Goal: Task Accomplishment & Management: Use online tool/utility

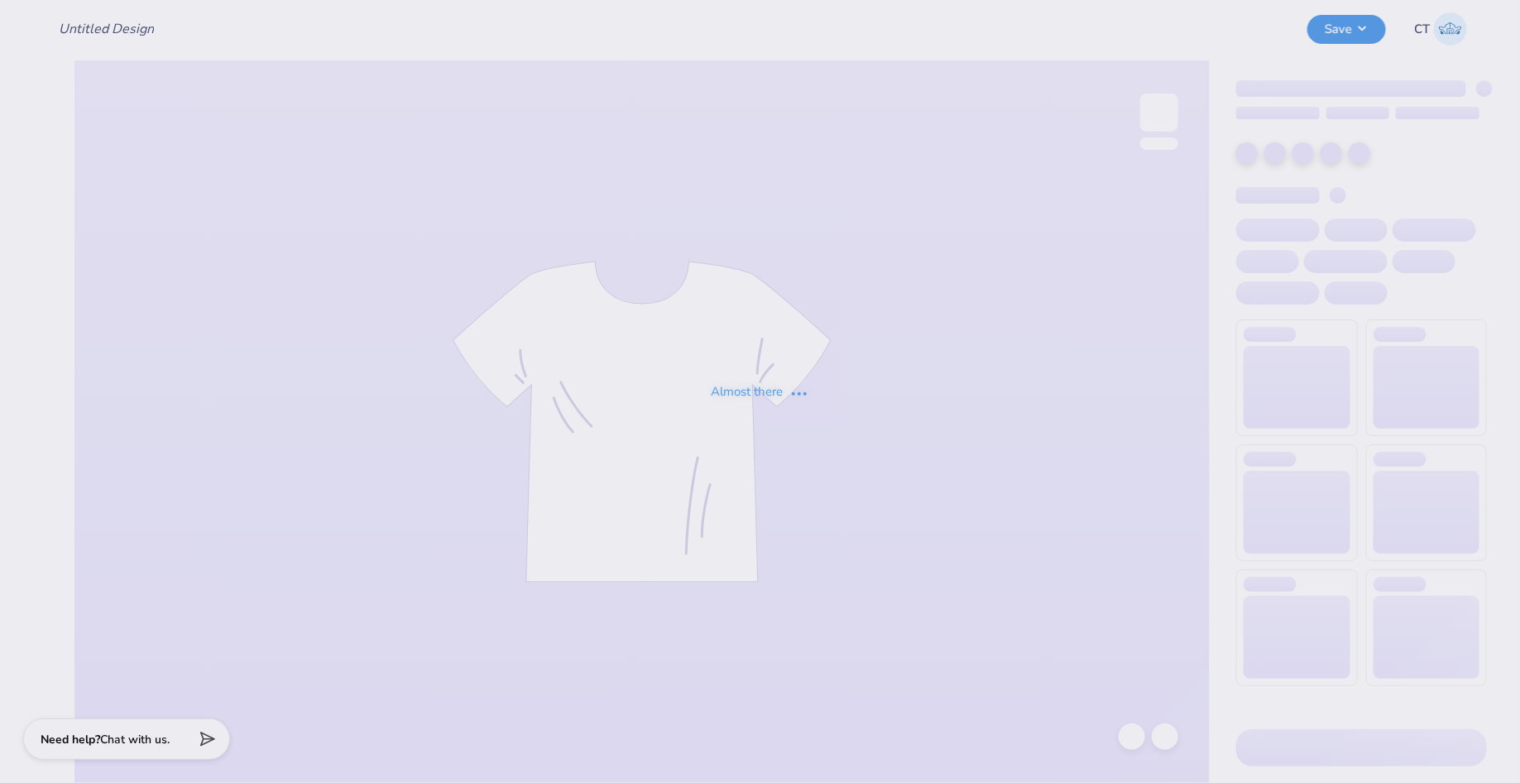
type input "[MEDICAL_DATA] Homecoming"
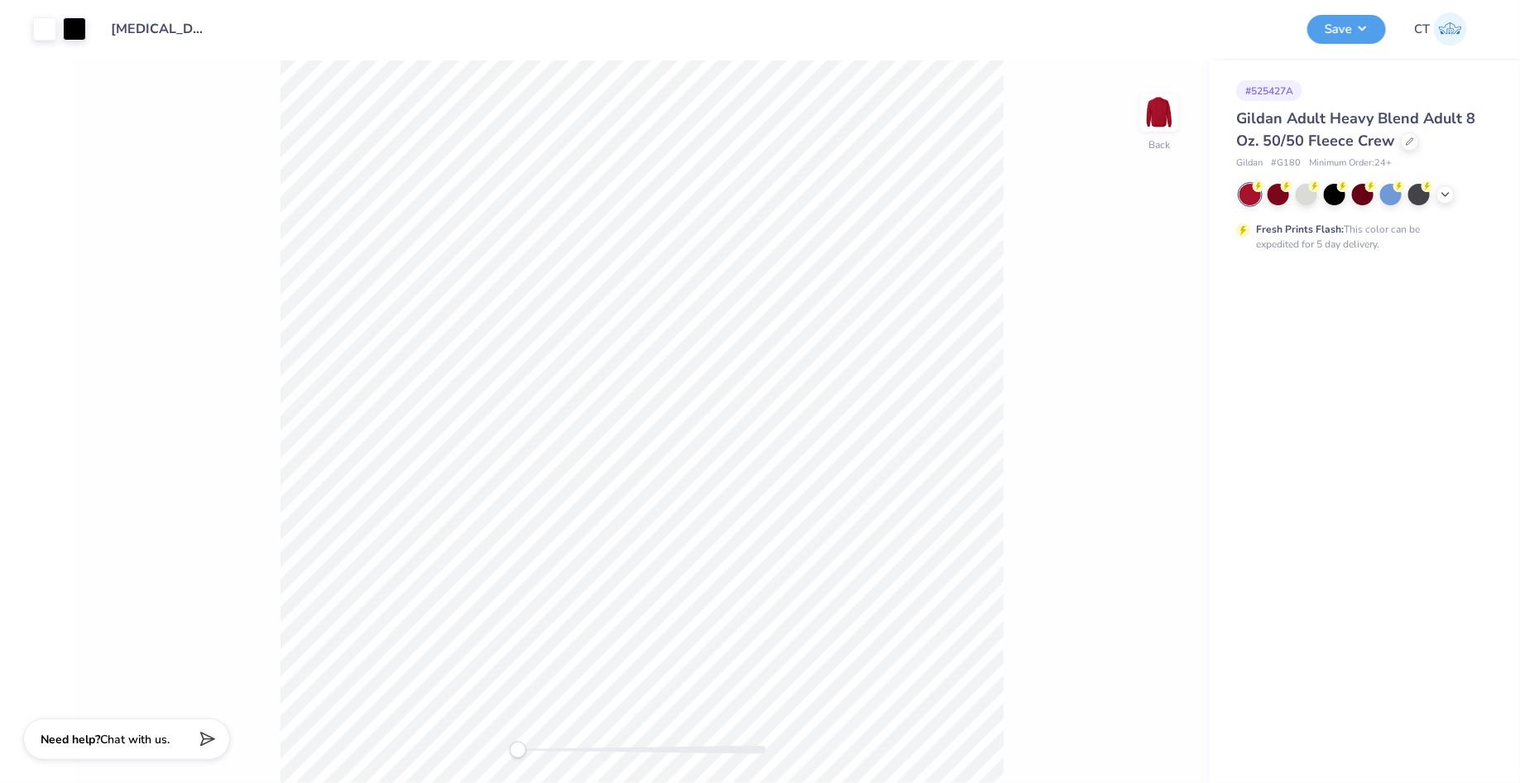
click at [1418, 139] on div "Gildan Adult Heavy Blend Adult 8 Oz. 50/50 Fleece Crew" at bounding box center [1362, 130] width 251 height 45
click at [1402, 144] on div at bounding box center [1410, 140] width 18 height 18
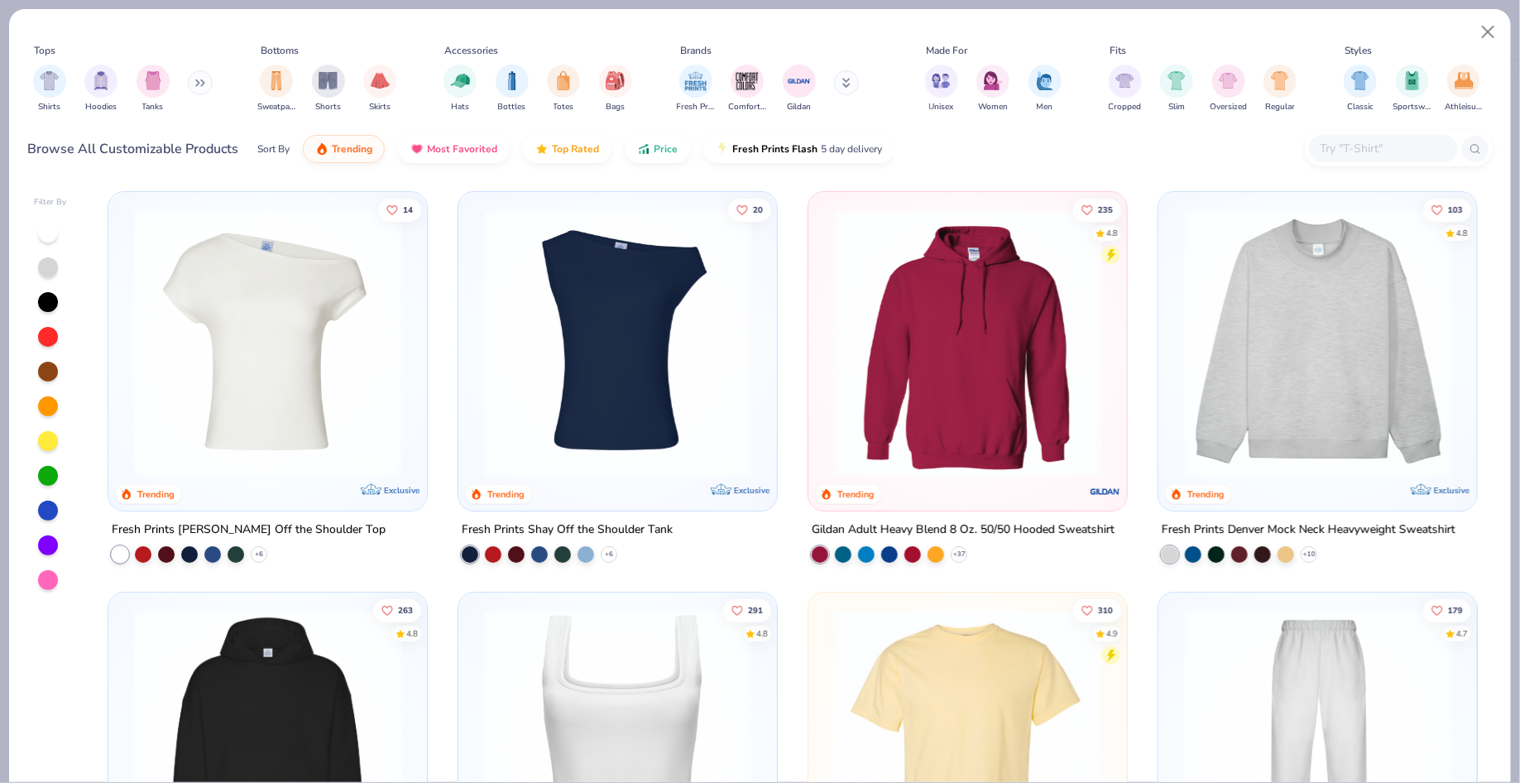
click at [1351, 142] on input "text" at bounding box center [1382, 148] width 127 height 19
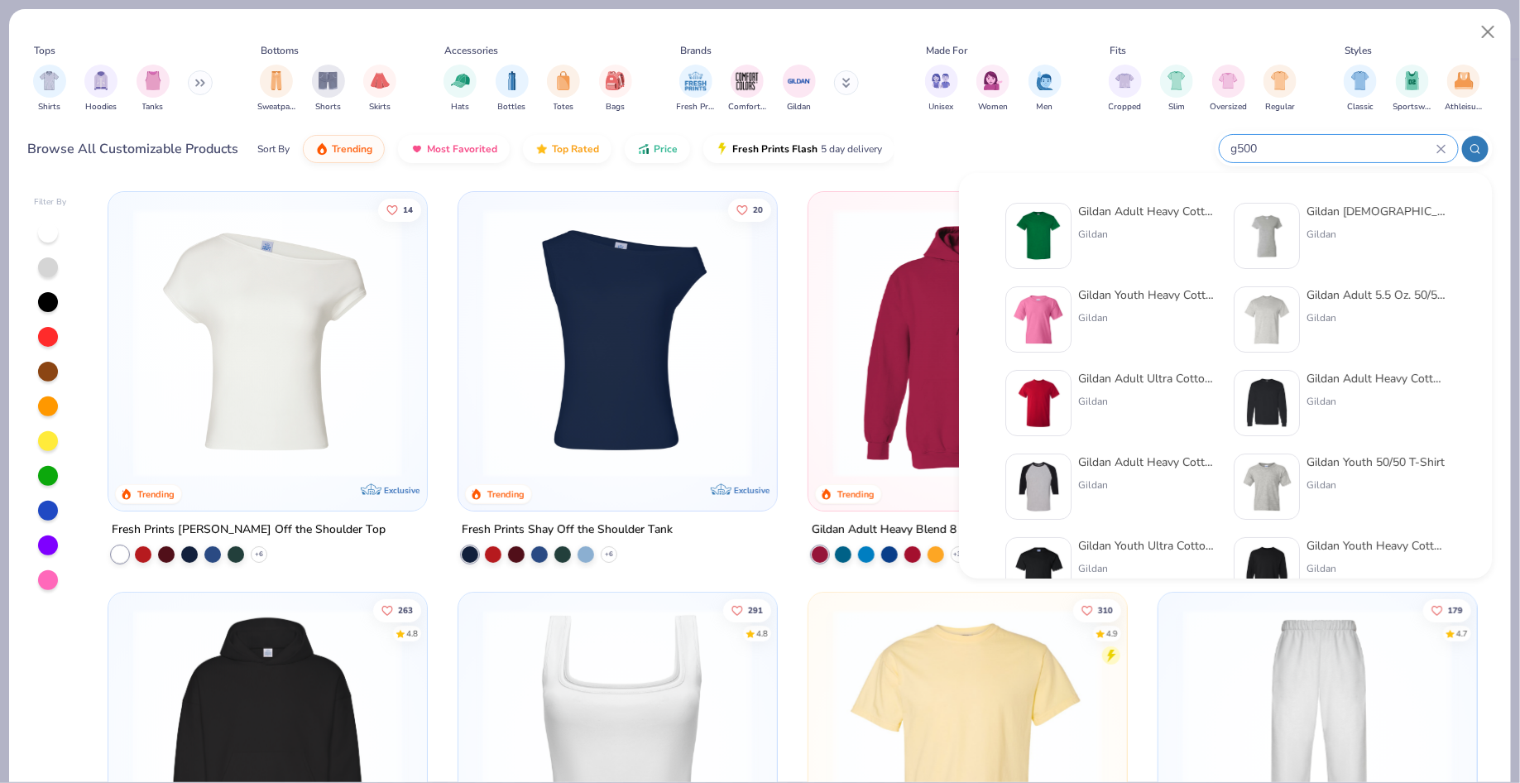
type input "g500"
click at [1118, 214] on div "Gildan Adult Heavy Cotton T-Shirt" at bounding box center [1147, 211] width 139 height 17
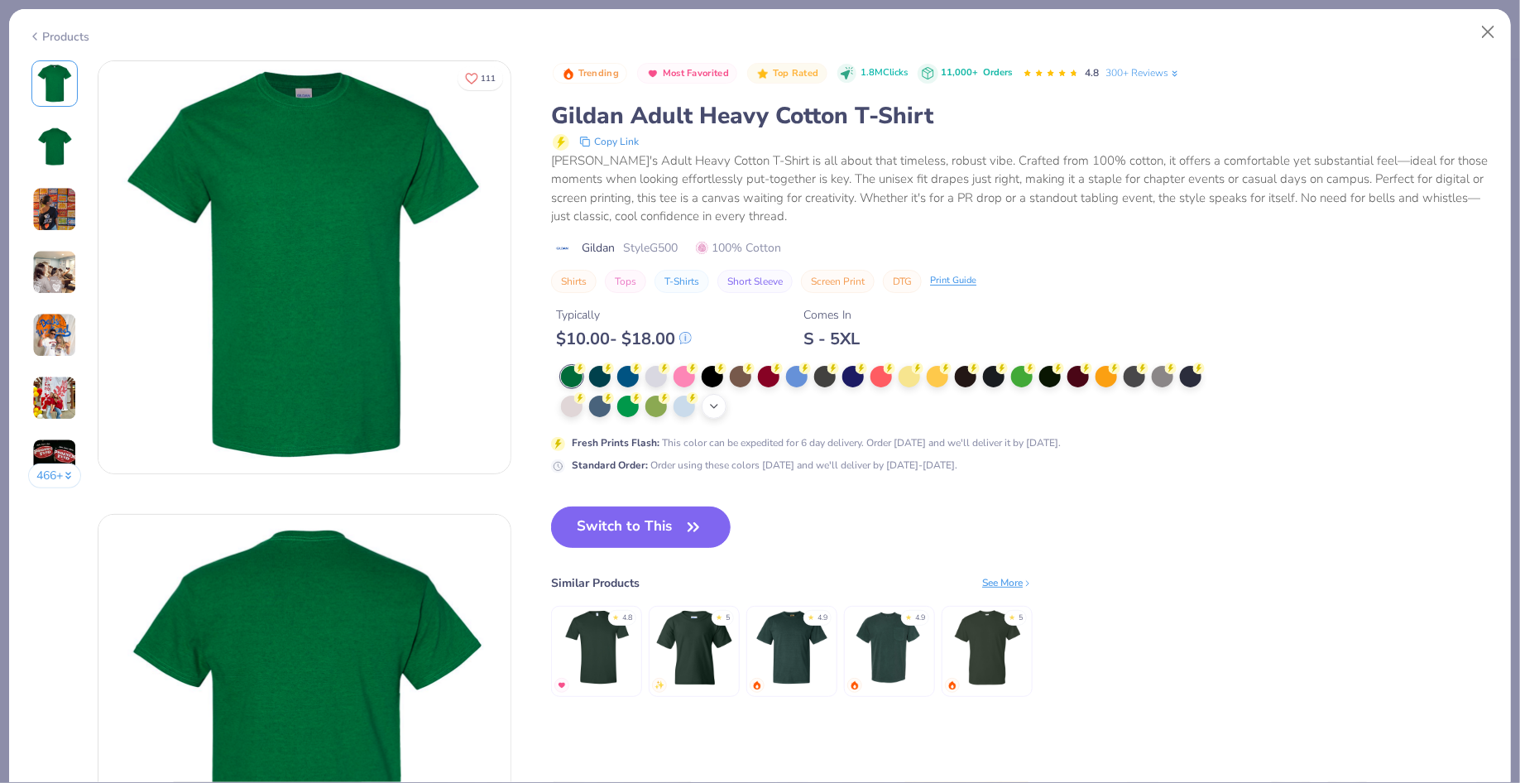
click at [721, 400] on icon at bounding box center [714, 406] width 13 height 13
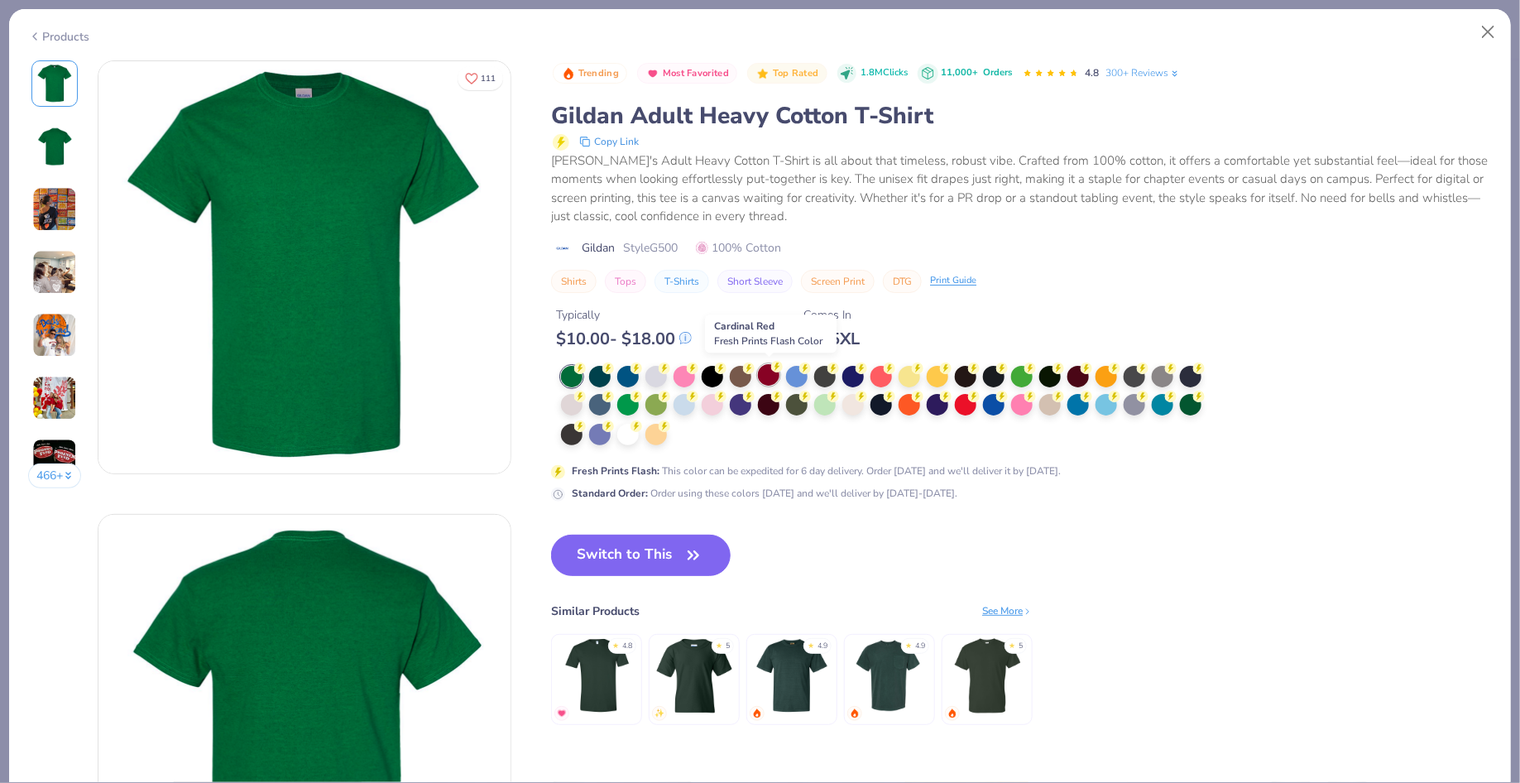
click at [771, 375] on div at bounding box center [769, 375] width 22 height 22
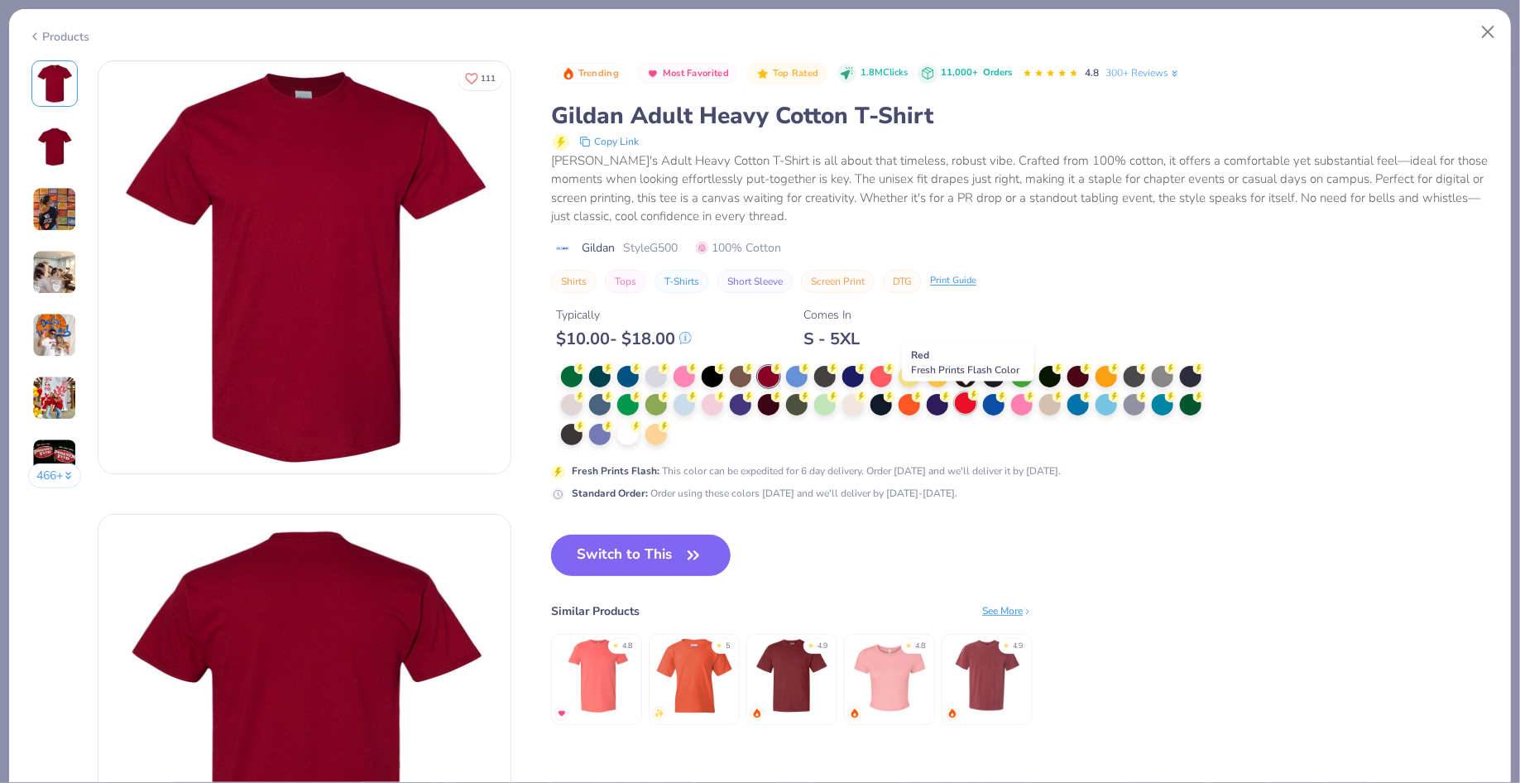
click at [962, 404] on div at bounding box center [966, 403] width 22 height 22
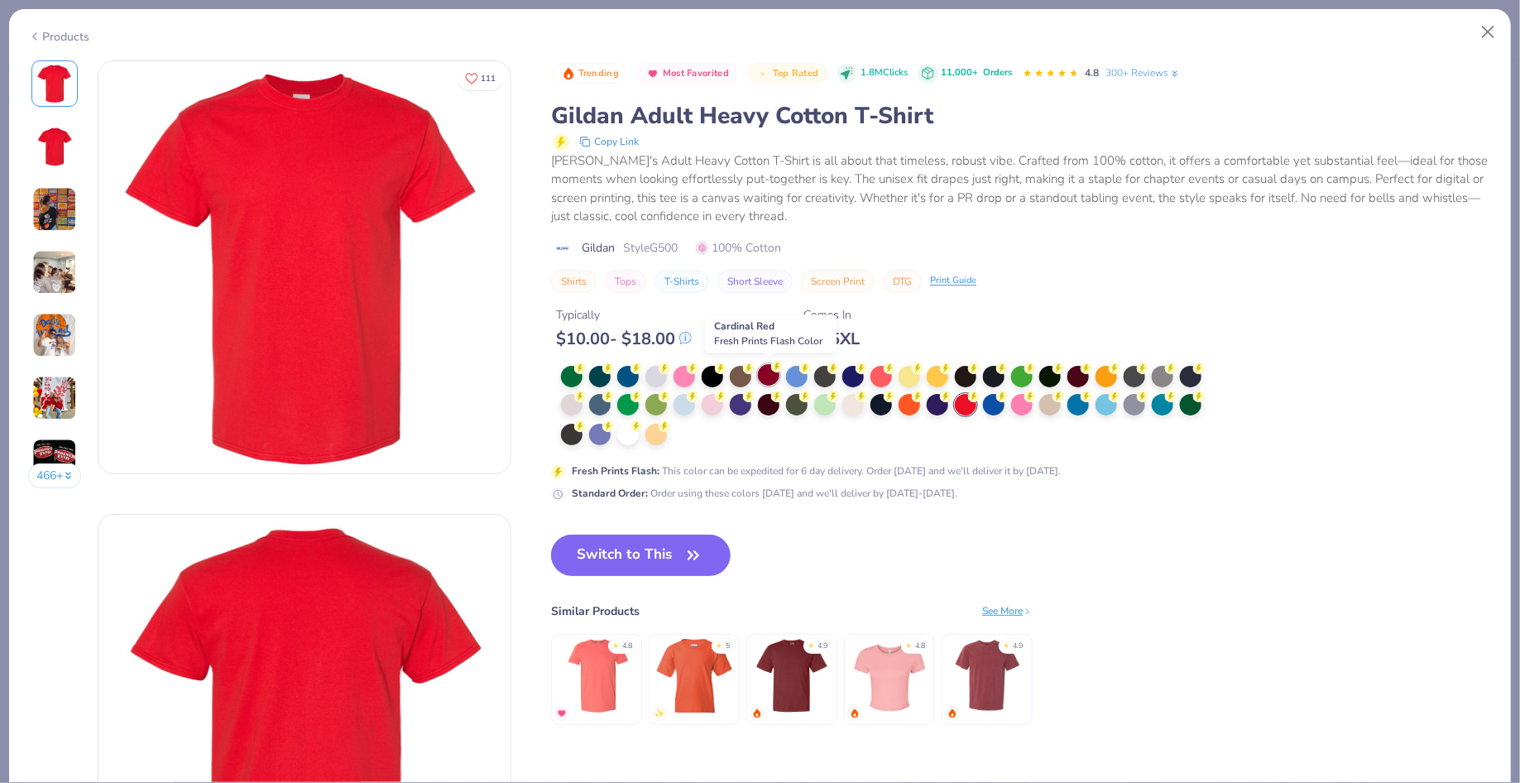
click at [776, 374] on div at bounding box center [769, 375] width 22 height 22
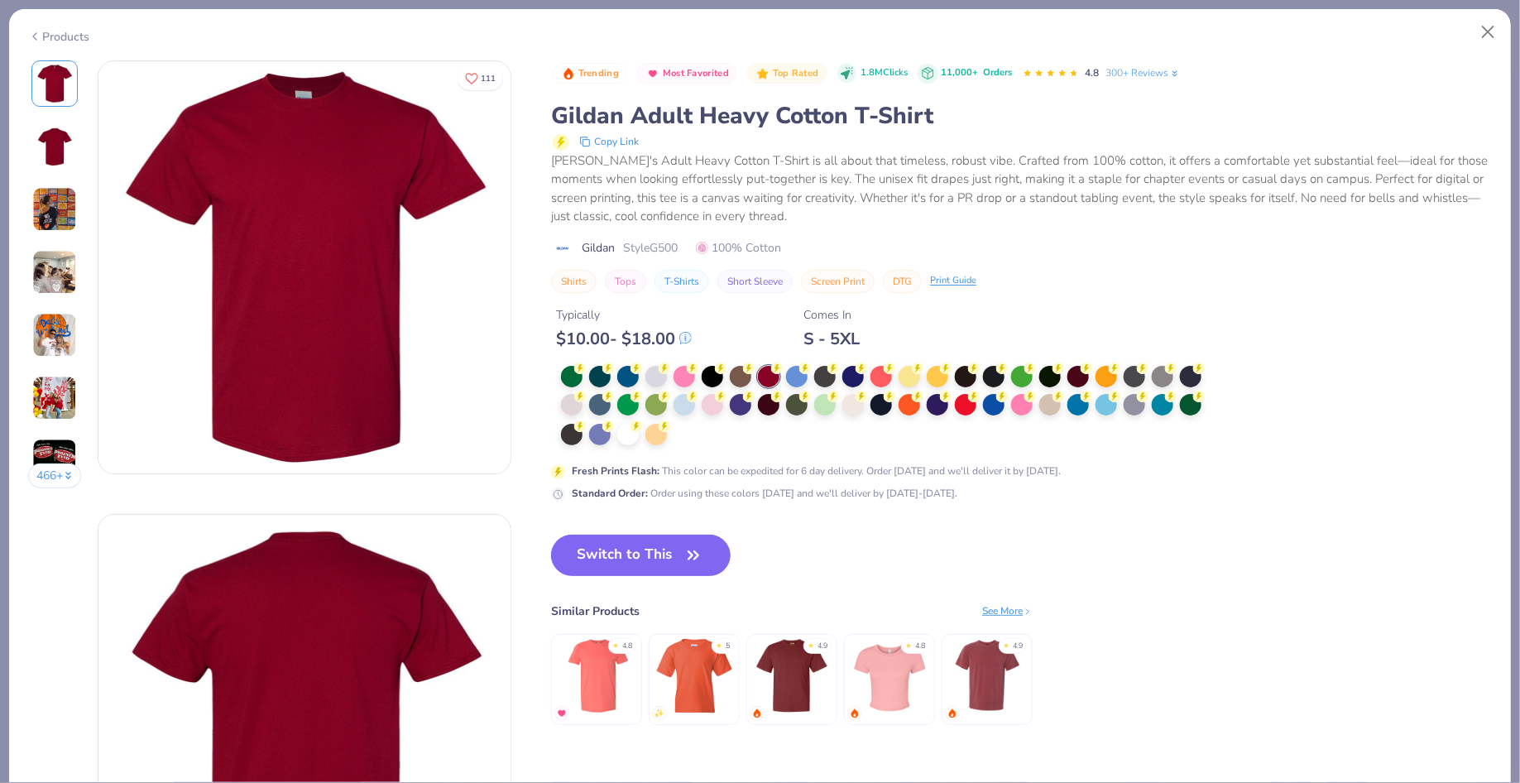
click at [67, 328] on img at bounding box center [54, 335] width 45 height 45
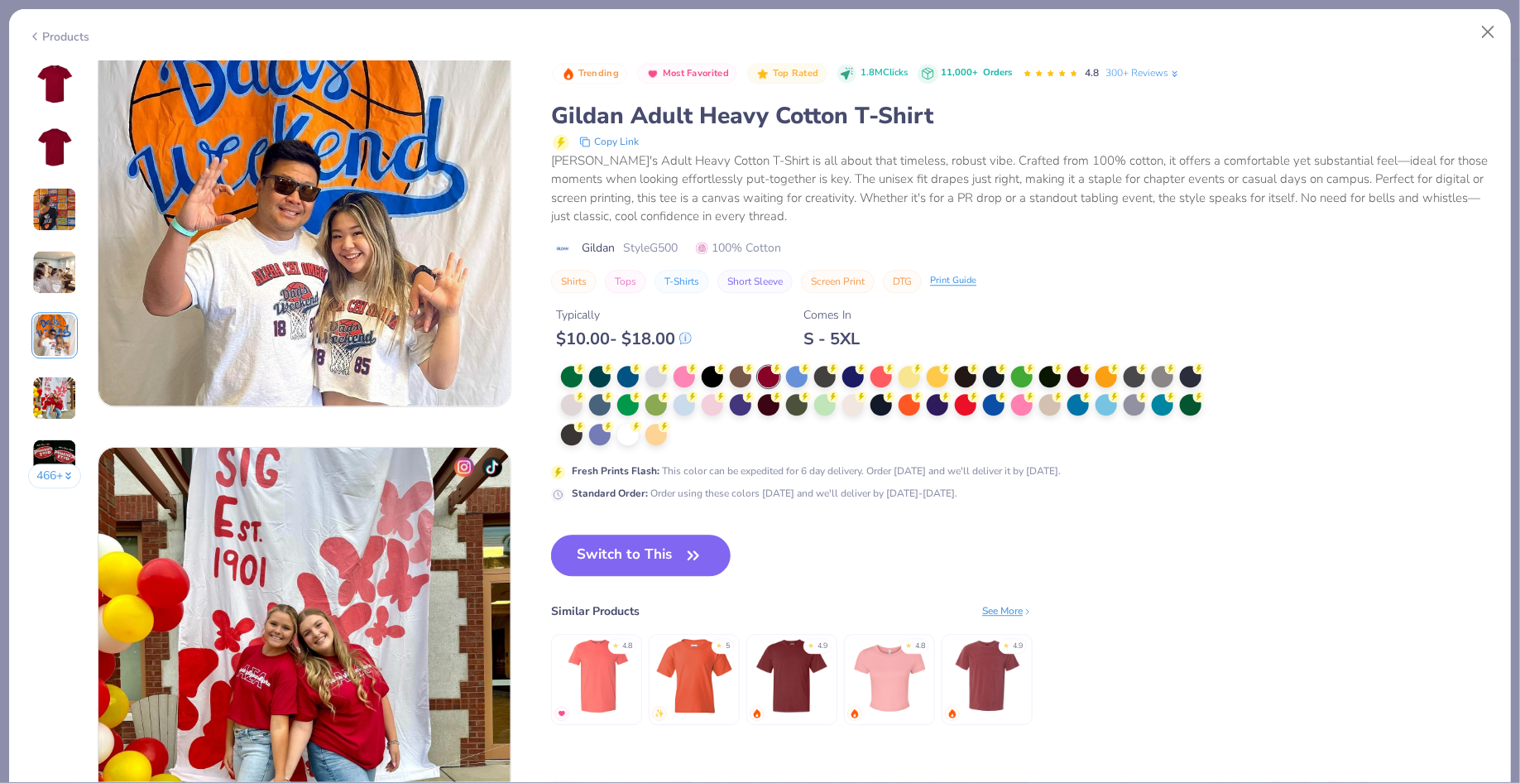
scroll to position [1884, 0]
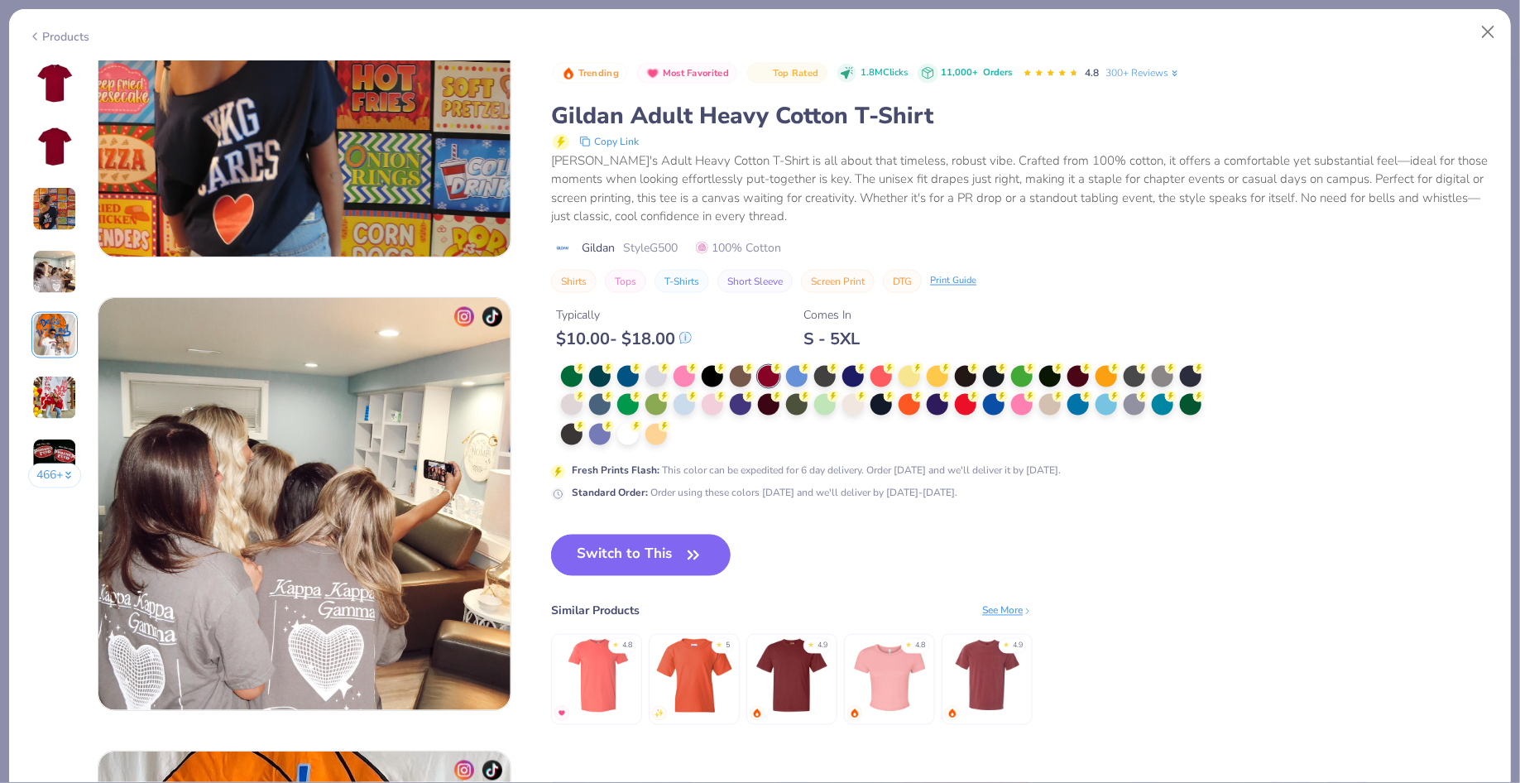
click at [54, 93] on img at bounding box center [55, 84] width 40 height 40
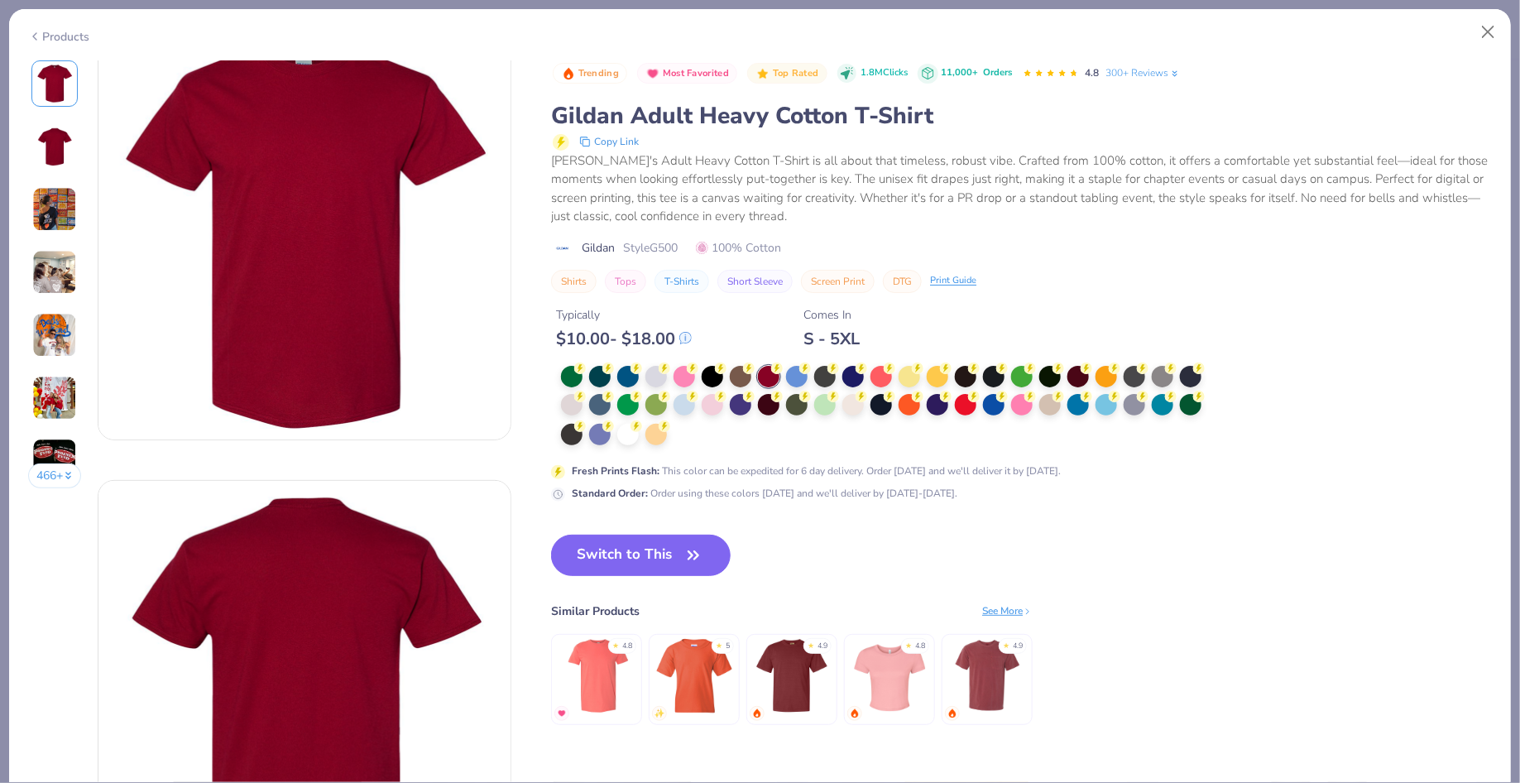
scroll to position [0, 0]
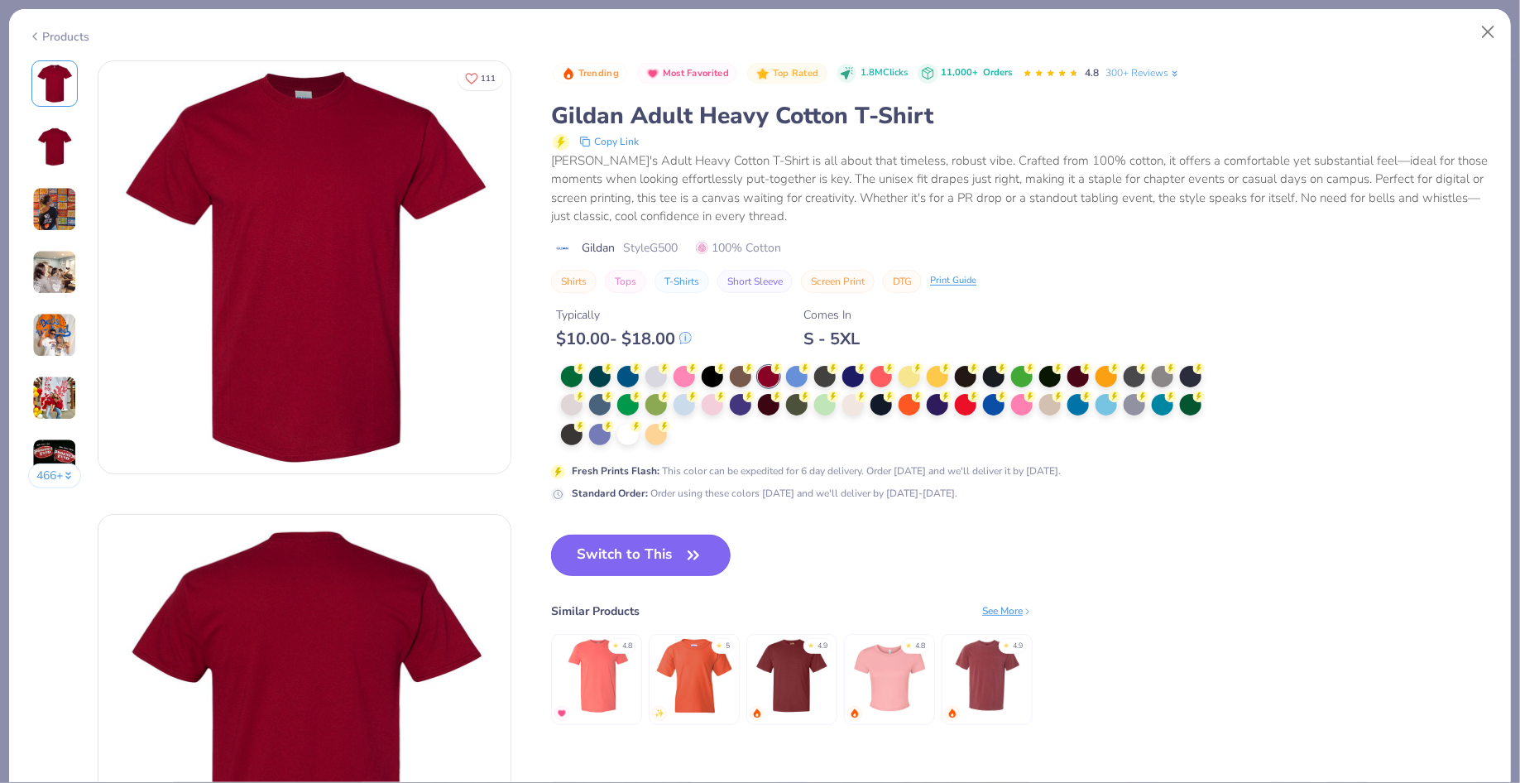
click at [635, 546] on button "Switch to This" at bounding box center [641, 555] width 180 height 41
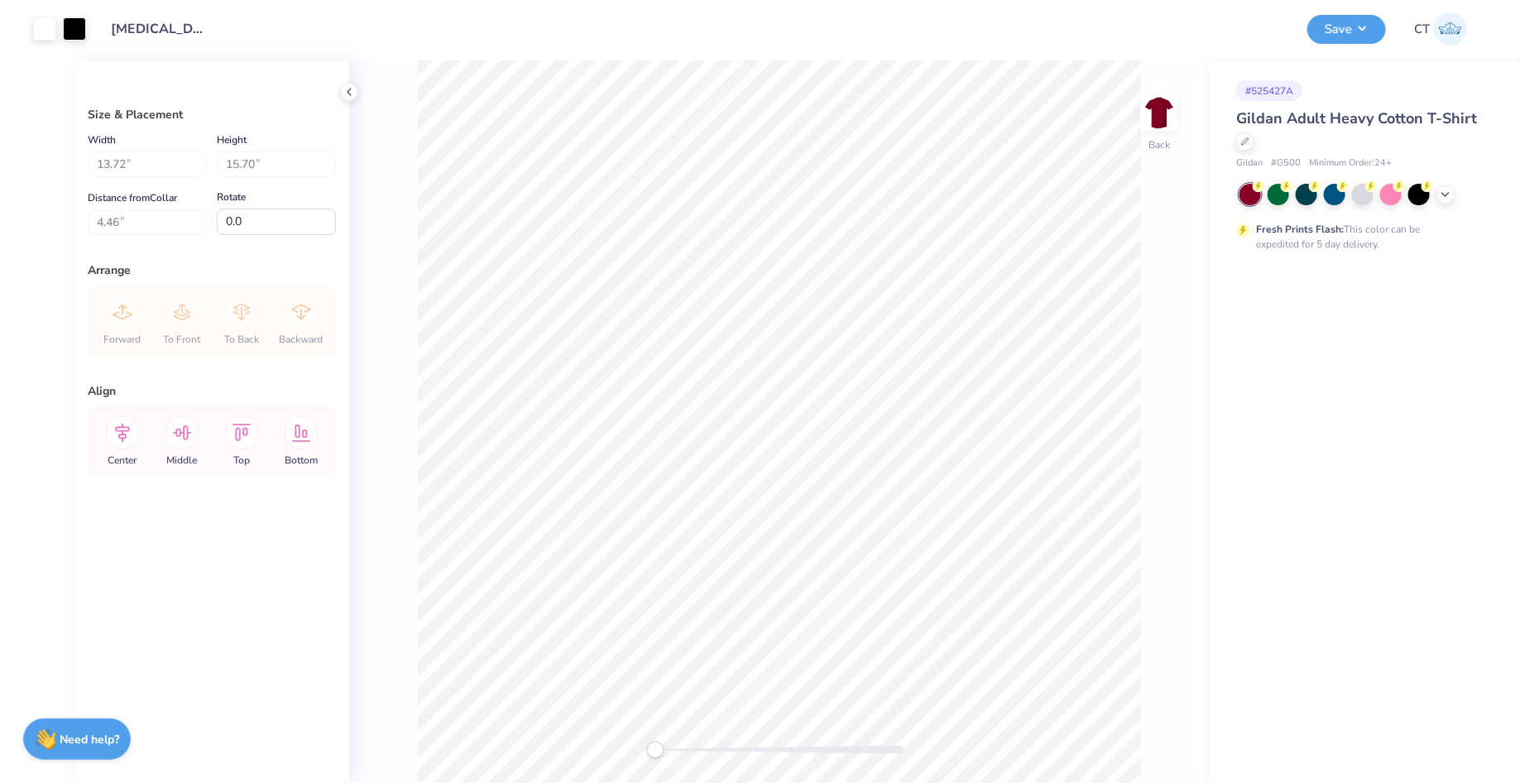
type input "4.47"
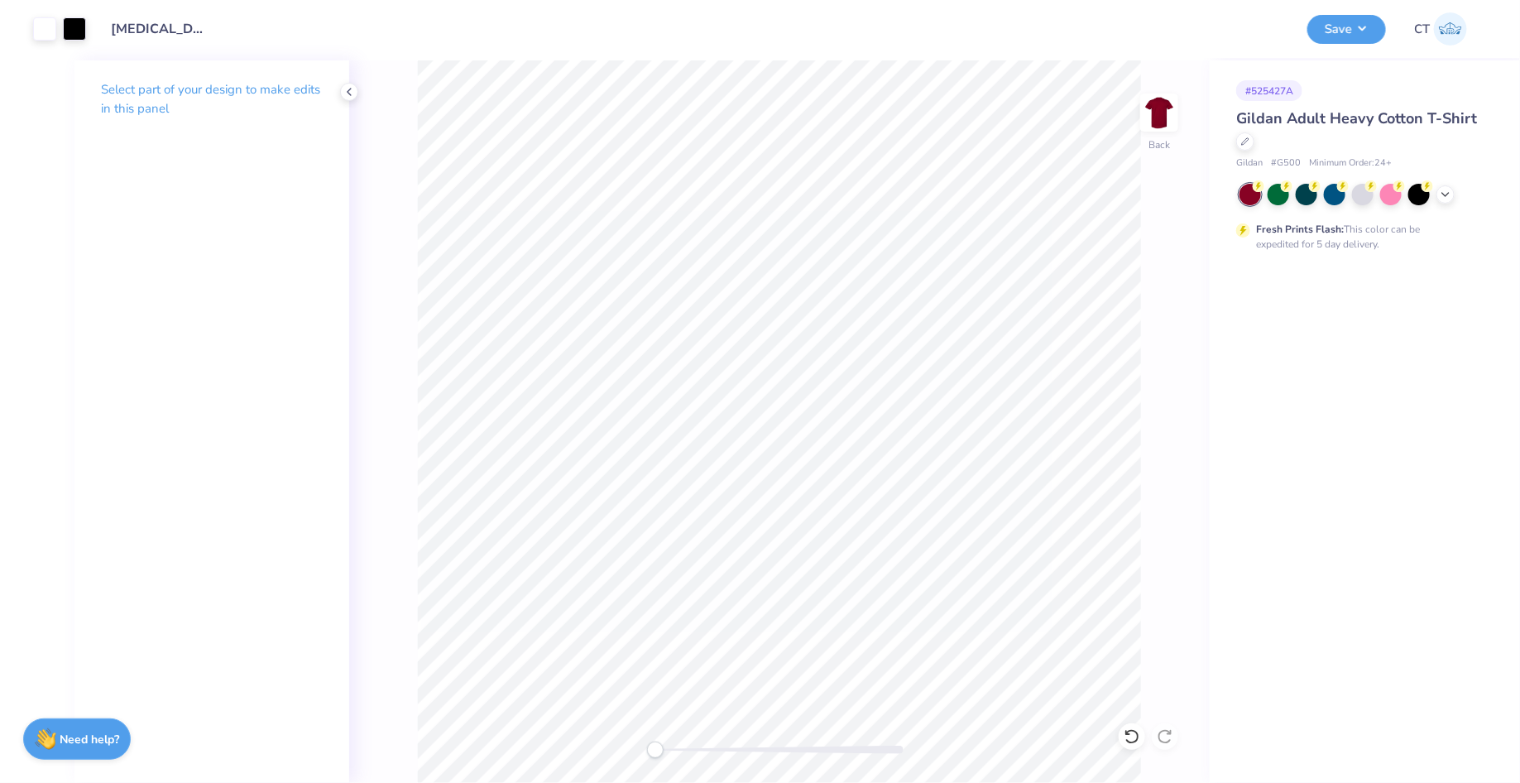
click at [359, 90] on div "Back" at bounding box center [779, 421] width 861 height 723
click at [353, 91] on icon at bounding box center [349, 91] width 13 height 13
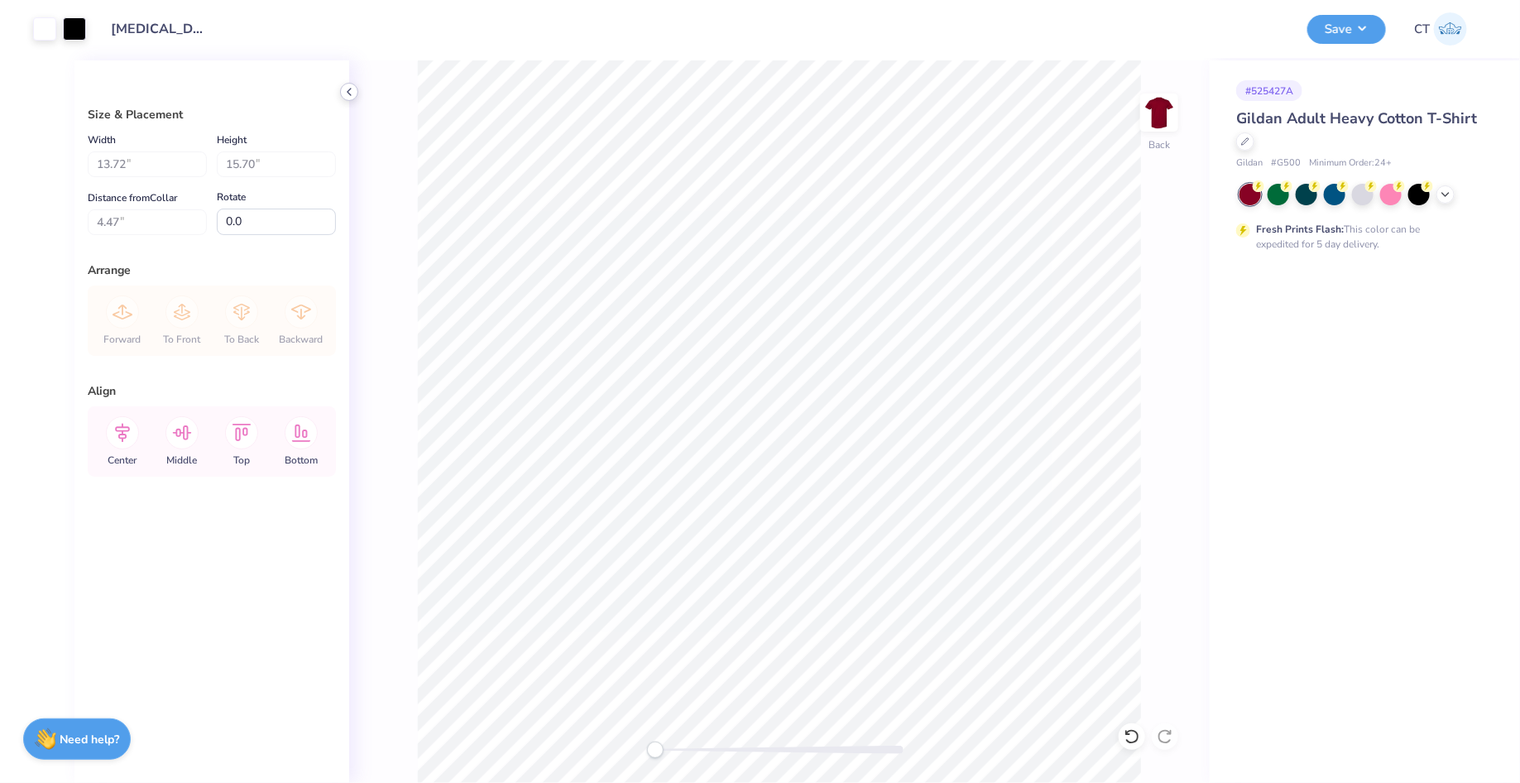
type input "5.05"
click at [122, 445] on icon at bounding box center [122, 432] width 33 height 33
click at [123, 429] on icon at bounding box center [122, 433] width 15 height 19
click at [177, 435] on icon at bounding box center [182, 432] width 19 height 15
click at [238, 435] on icon at bounding box center [241, 432] width 33 height 33
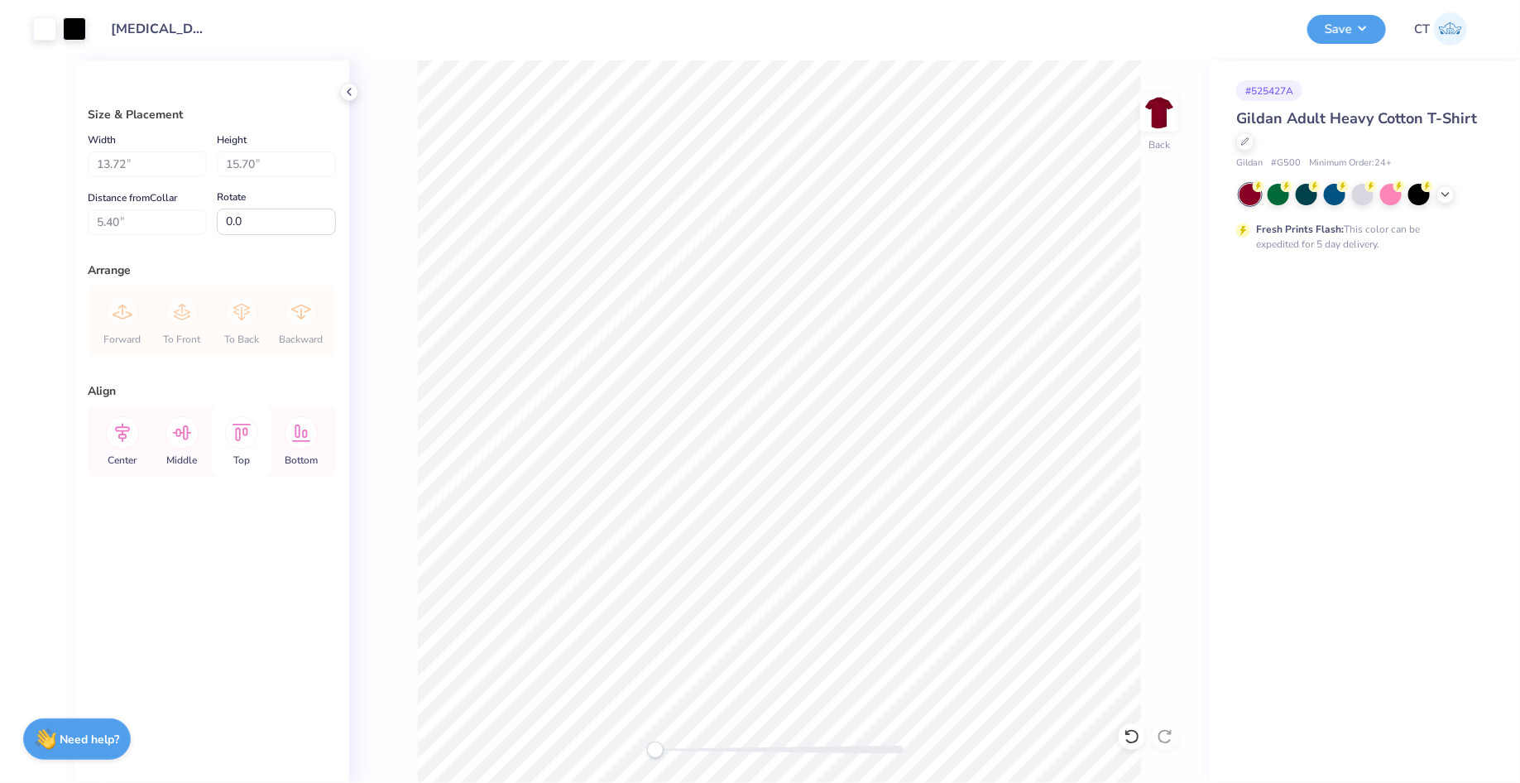
type input "0.50"
click at [132, 429] on icon at bounding box center [122, 432] width 33 height 33
click at [118, 432] on icon at bounding box center [122, 432] width 33 height 33
click at [346, 97] on icon at bounding box center [349, 91] width 13 height 13
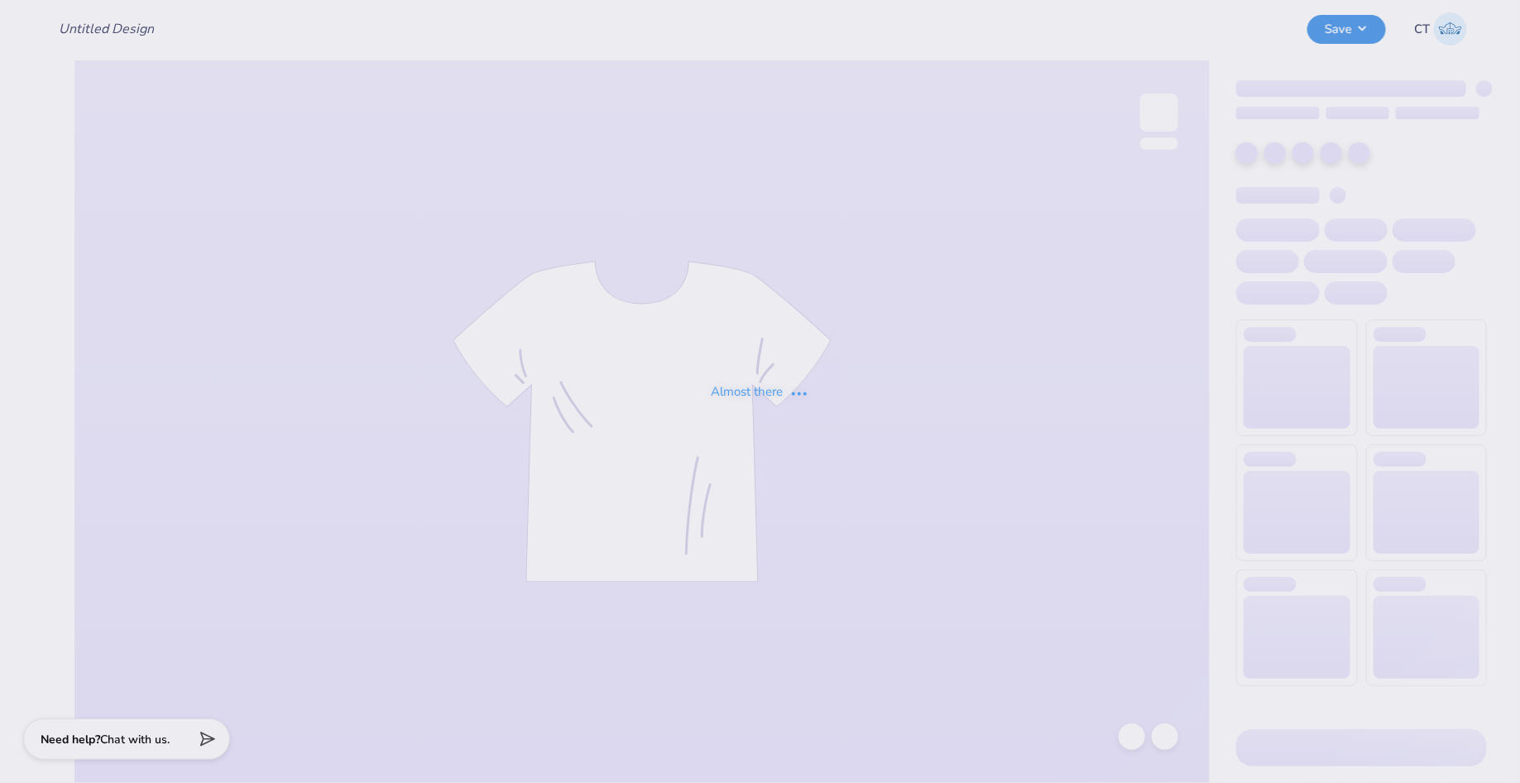
type input "[MEDICAL_DATA] Homecoming"
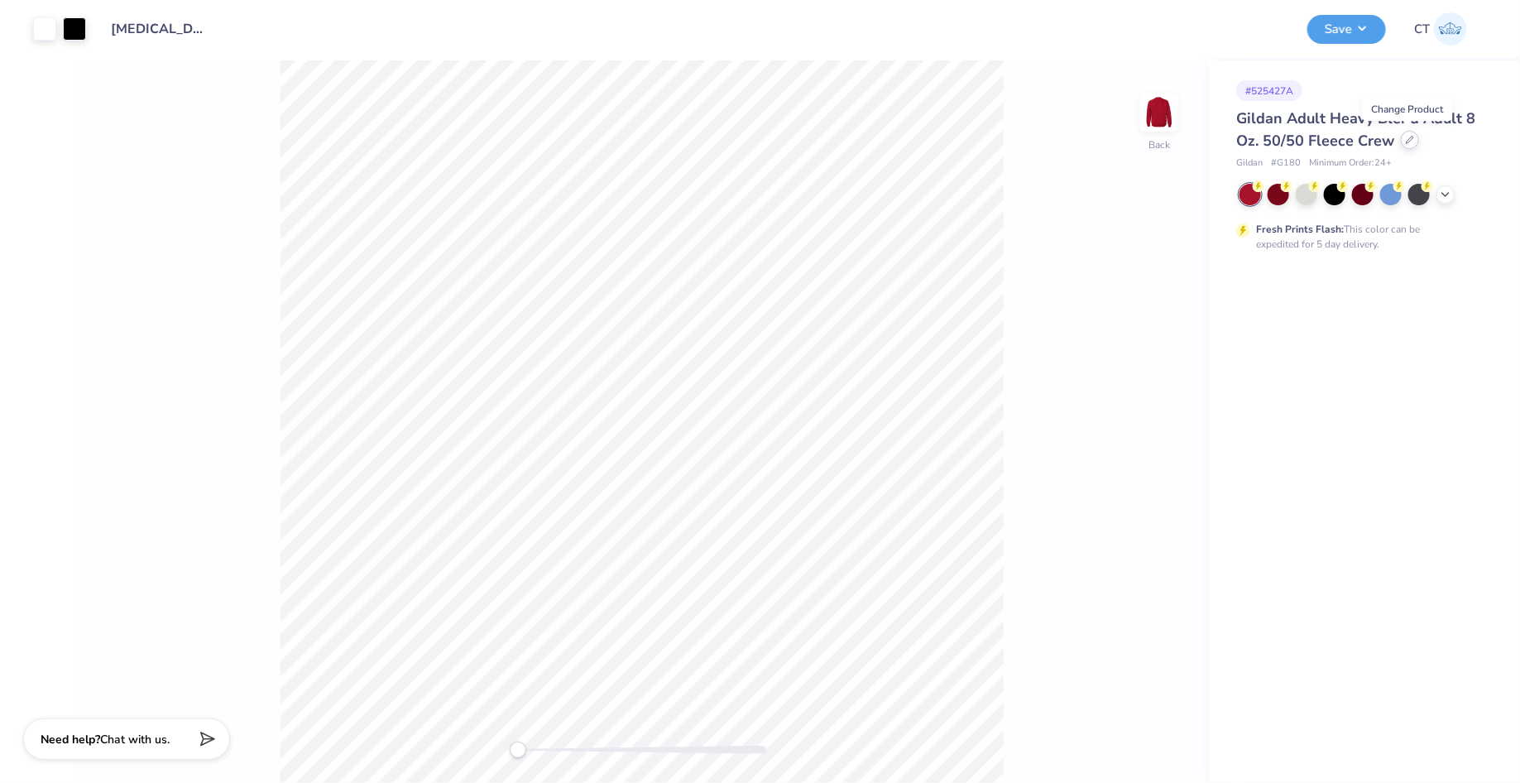
click at [1413, 141] on div at bounding box center [1410, 140] width 18 height 18
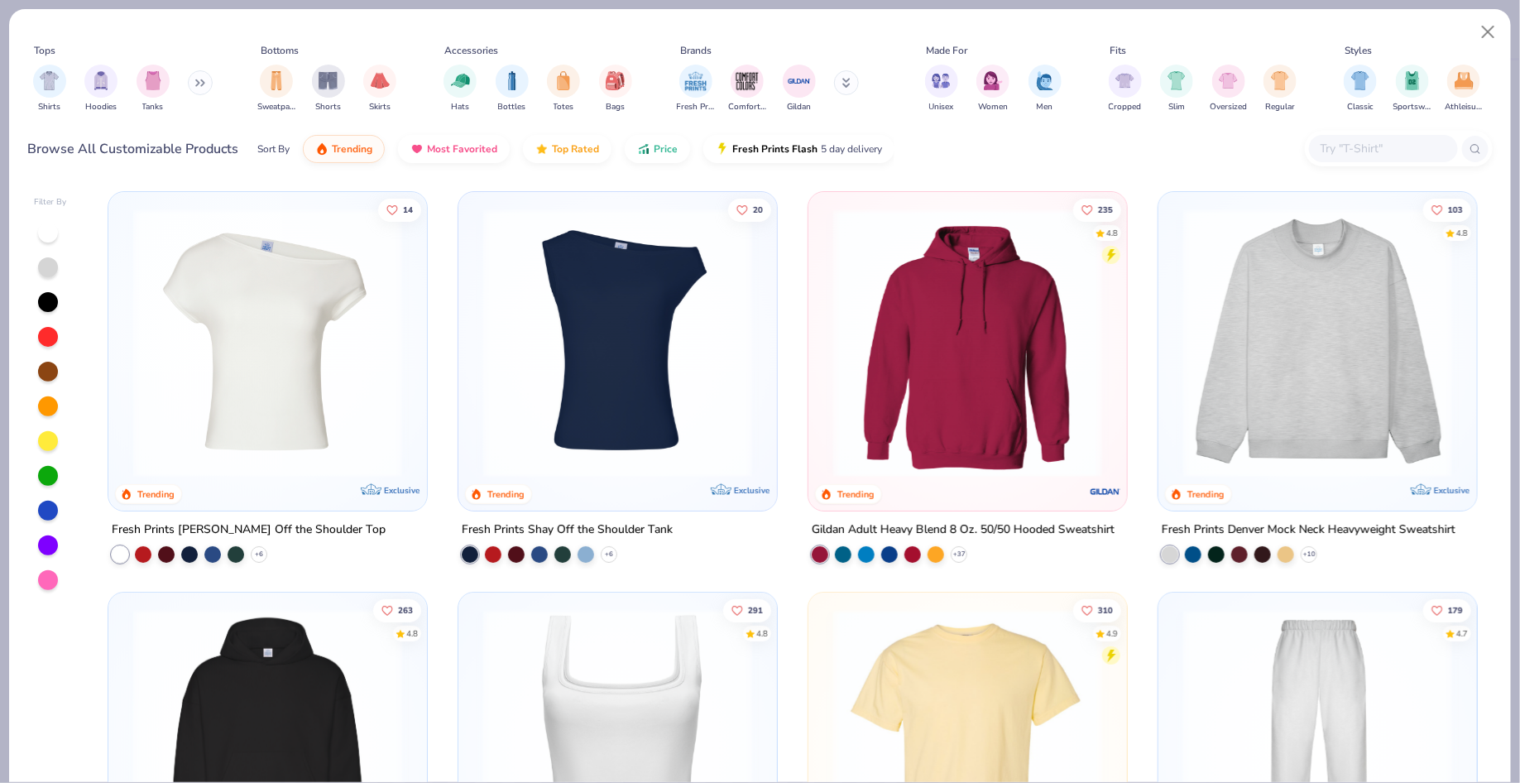
click at [1506, 36] on div "Tops Shirts Hoodies Tanks Bottoms Sweatpants Shorts Skirts Accessories Hats Bot…" at bounding box center [760, 94] width 1502 height 170
click at [1501, 36] on button "Close" at bounding box center [1488, 32] width 31 height 31
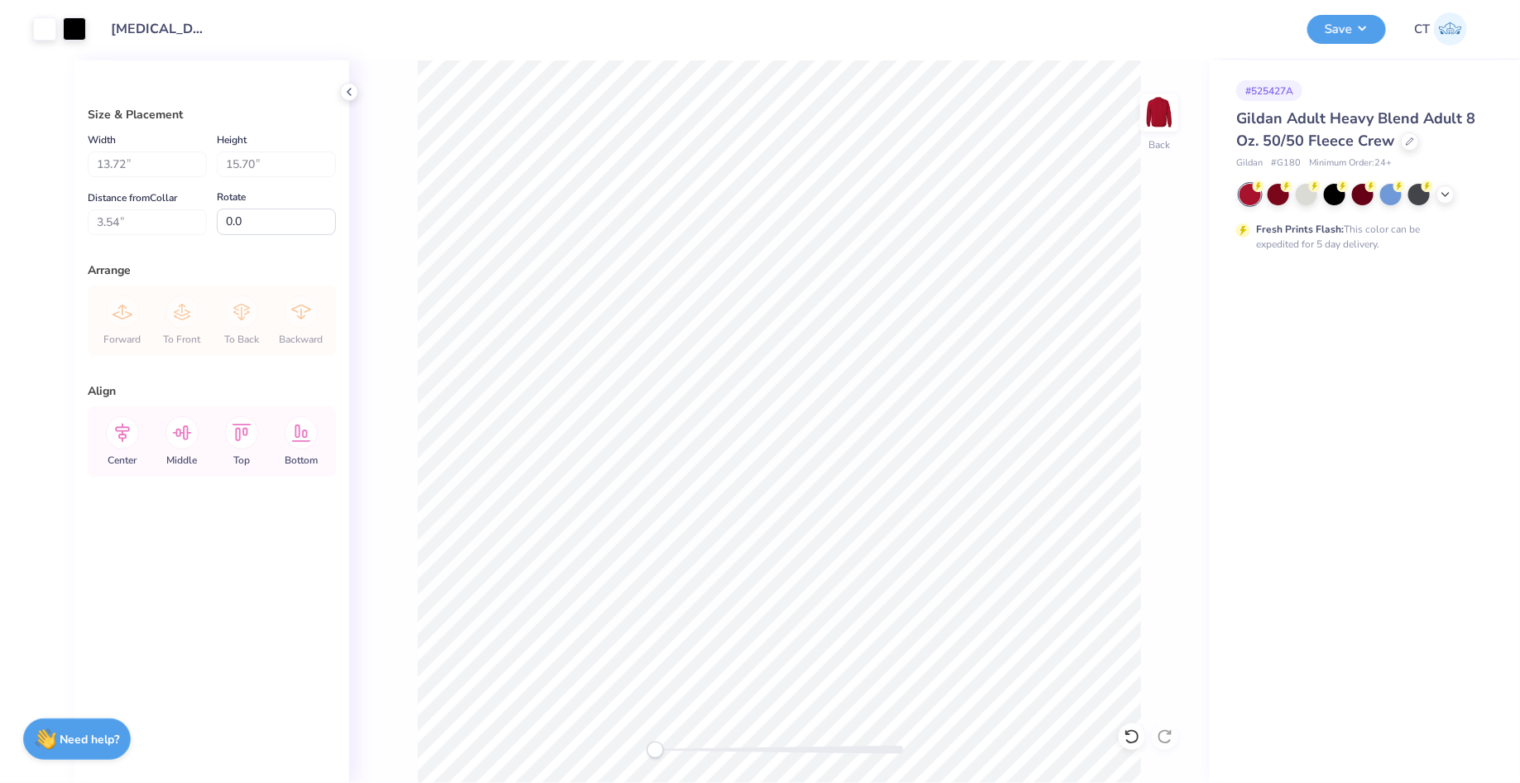
type input "3.63"
click at [1407, 140] on icon at bounding box center [1410, 140] width 8 height 8
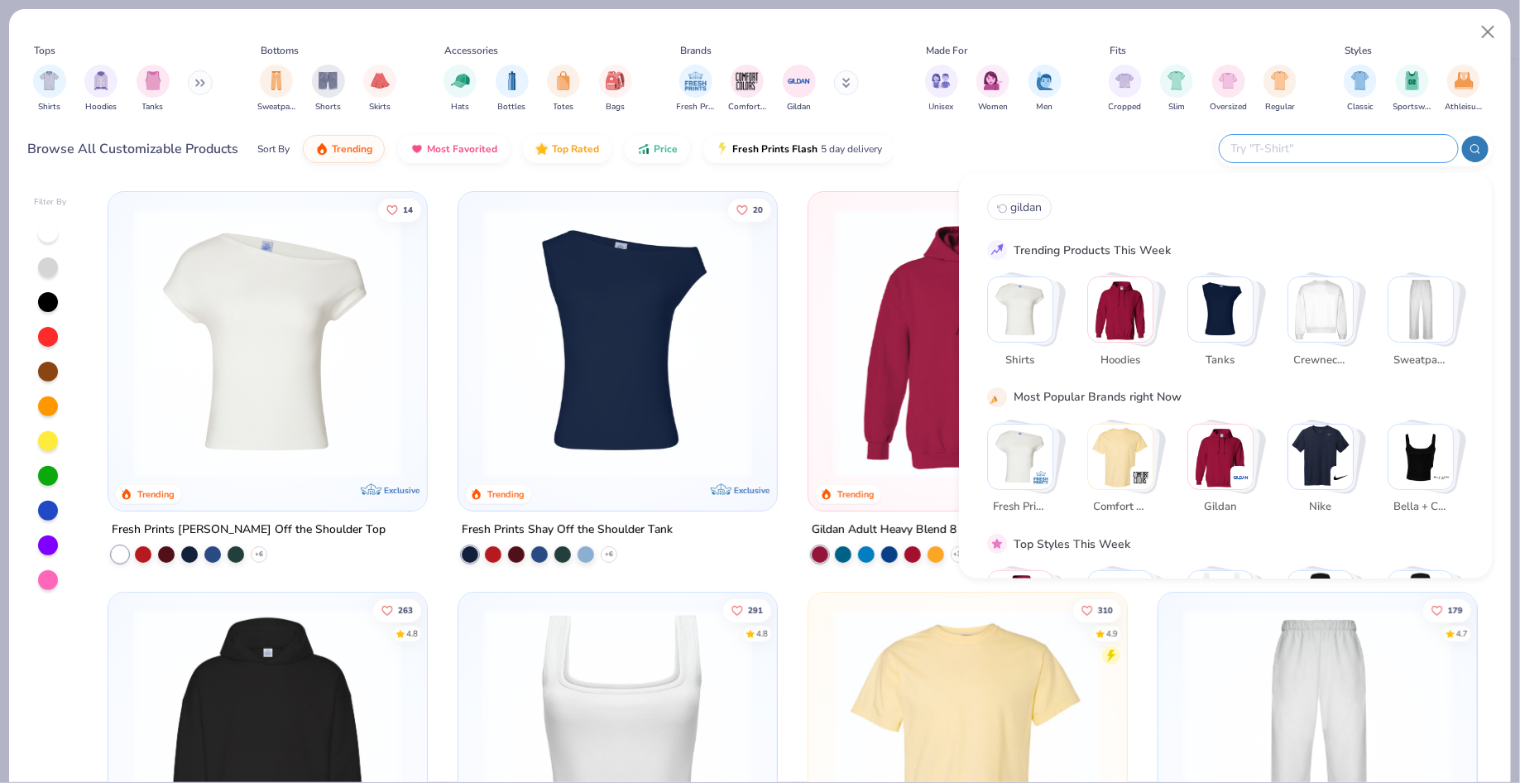
click at [1386, 147] on input "text" at bounding box center [1338, 148] width 217 height 19
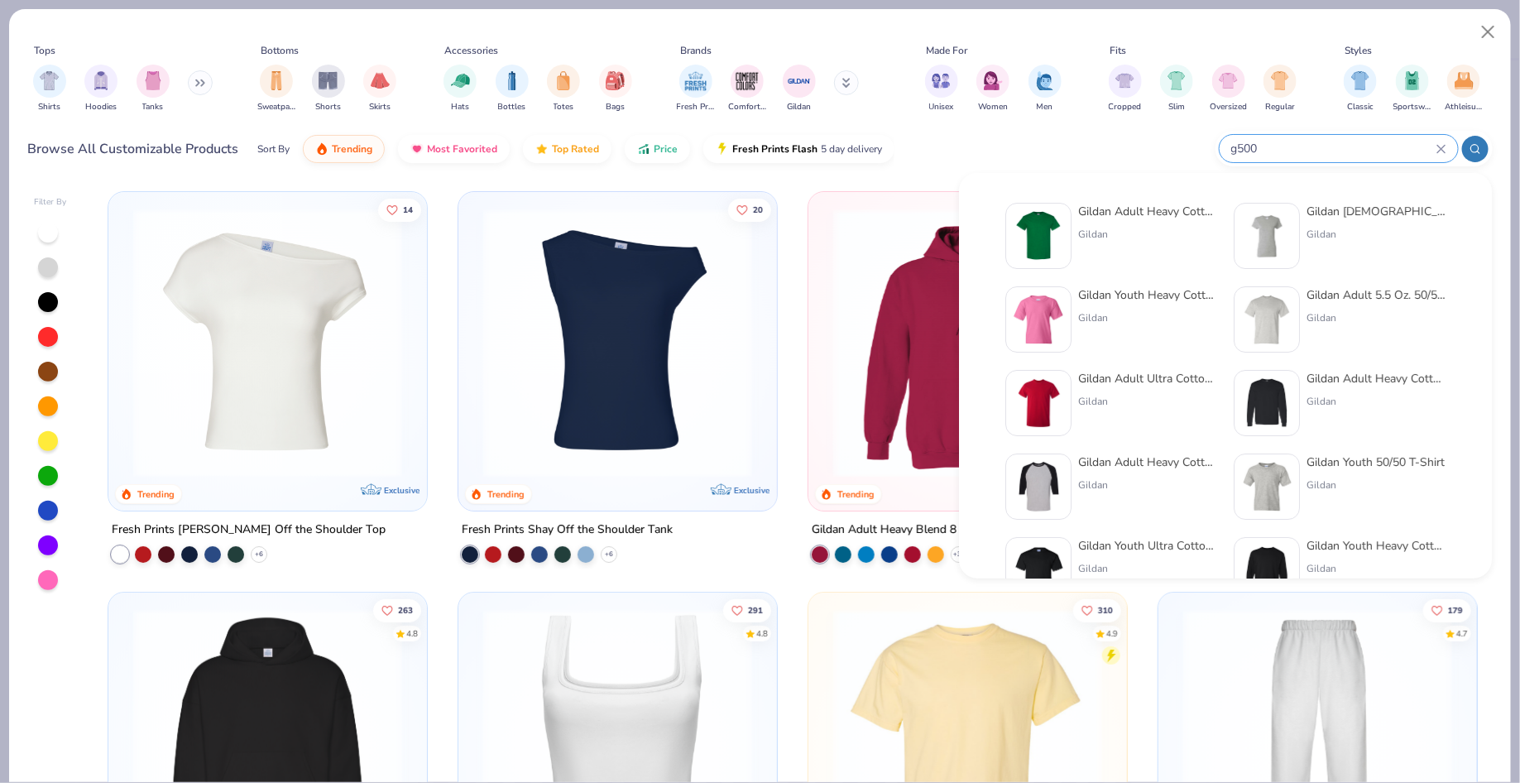
type input "g500"
click at [1041, 394] on img at bounding box center [1038, 402] width 51 height 51
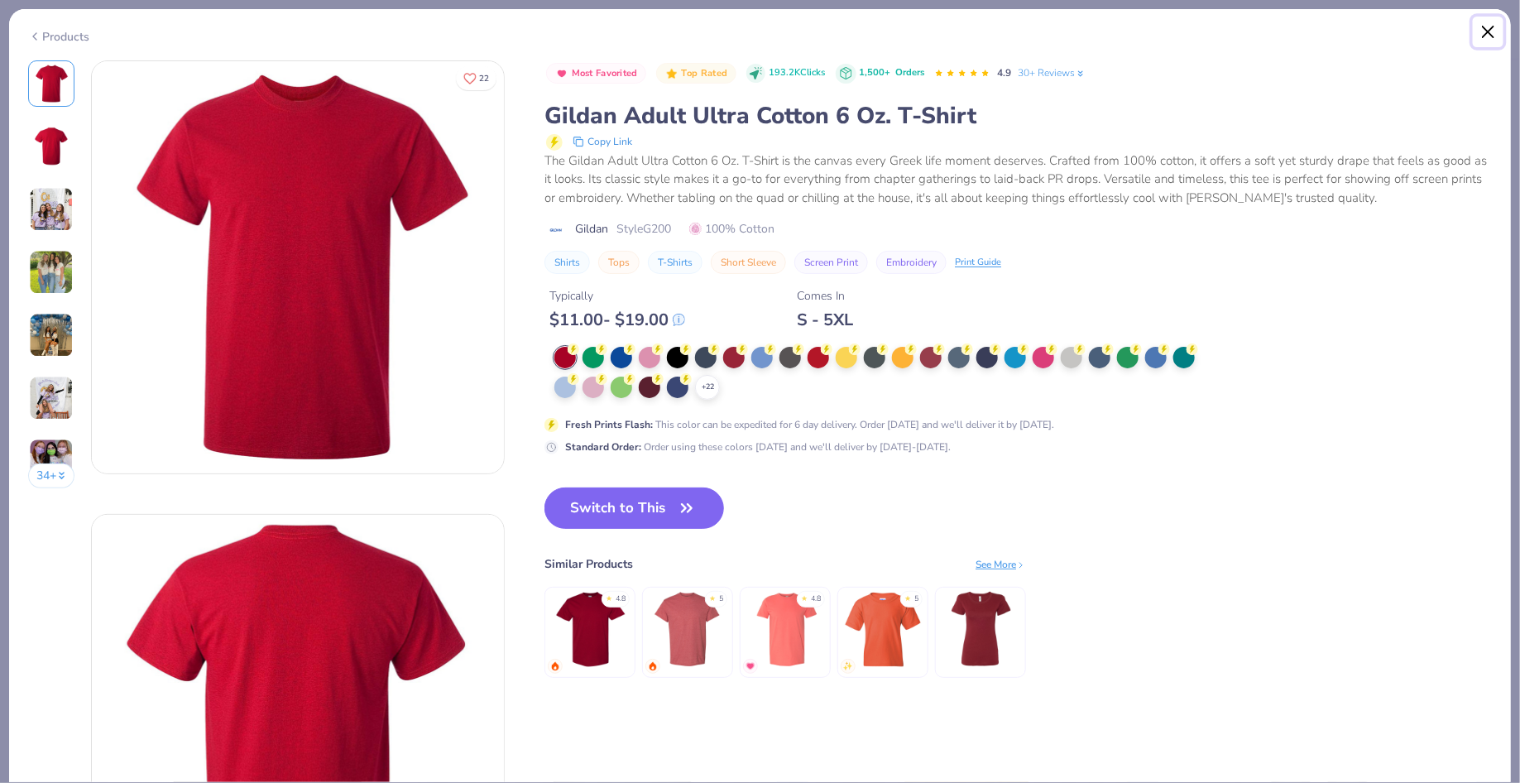
click at [1491, 36] on button "Close" at bounding box center [1488, 32] width 31 height 31
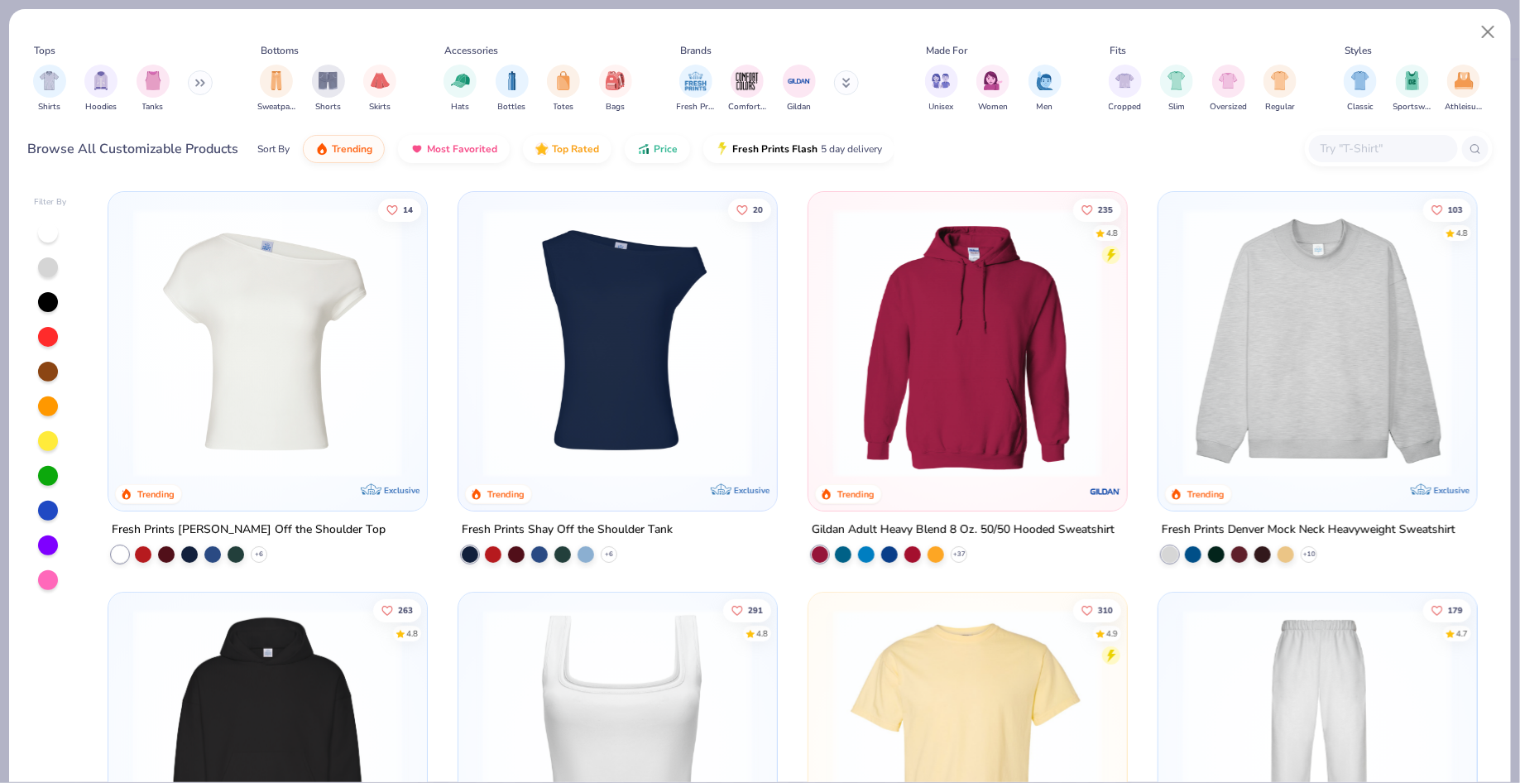
click at [1350, 139] on input "text" at bounding box center [1382, 148] width 127 height 19
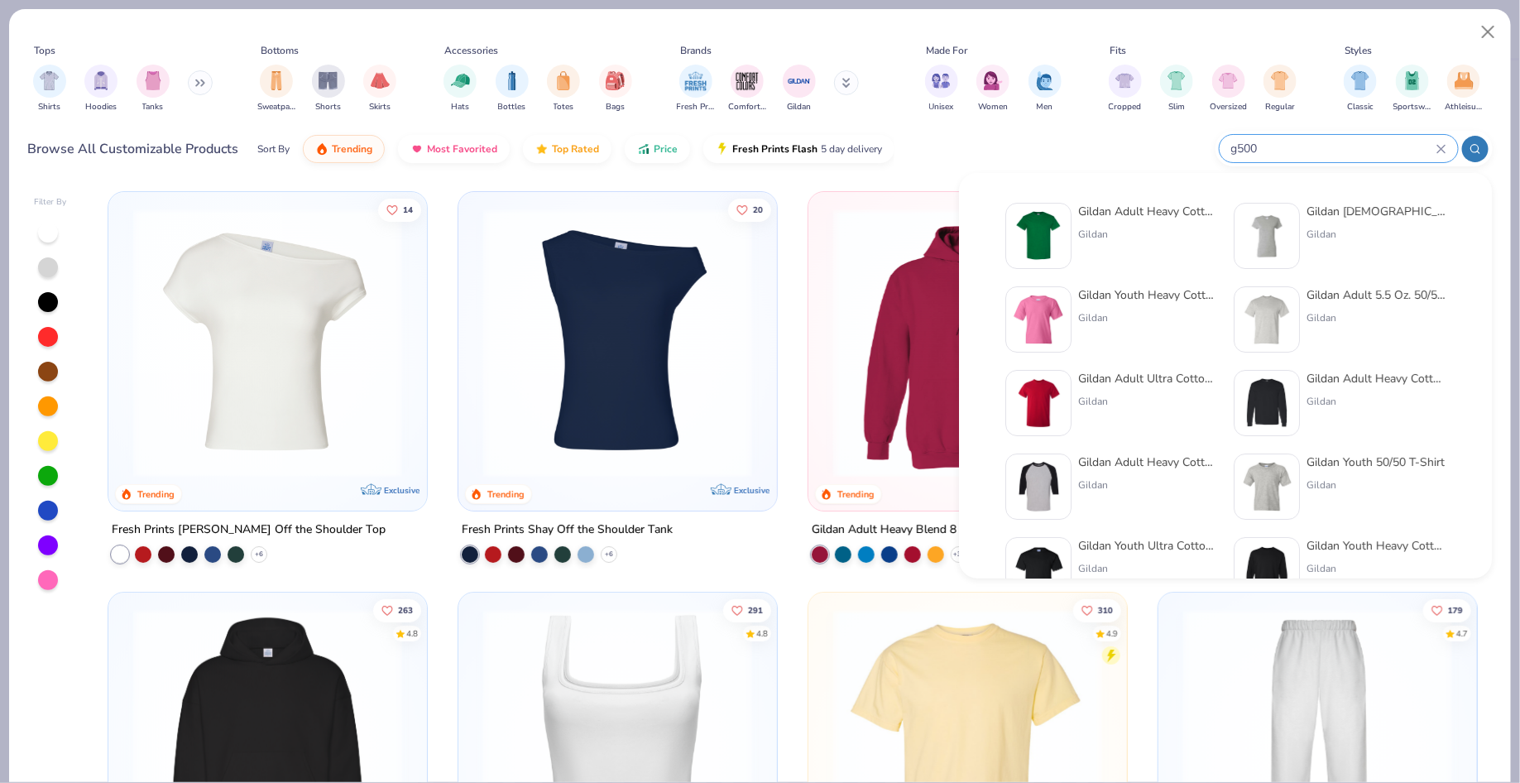
type input "g500"
click at [1136, 223] on div "Gildan Adult Heavy Cotton T-Shirt Gildan" at bounding box center [1147, 236] width 139 height 66
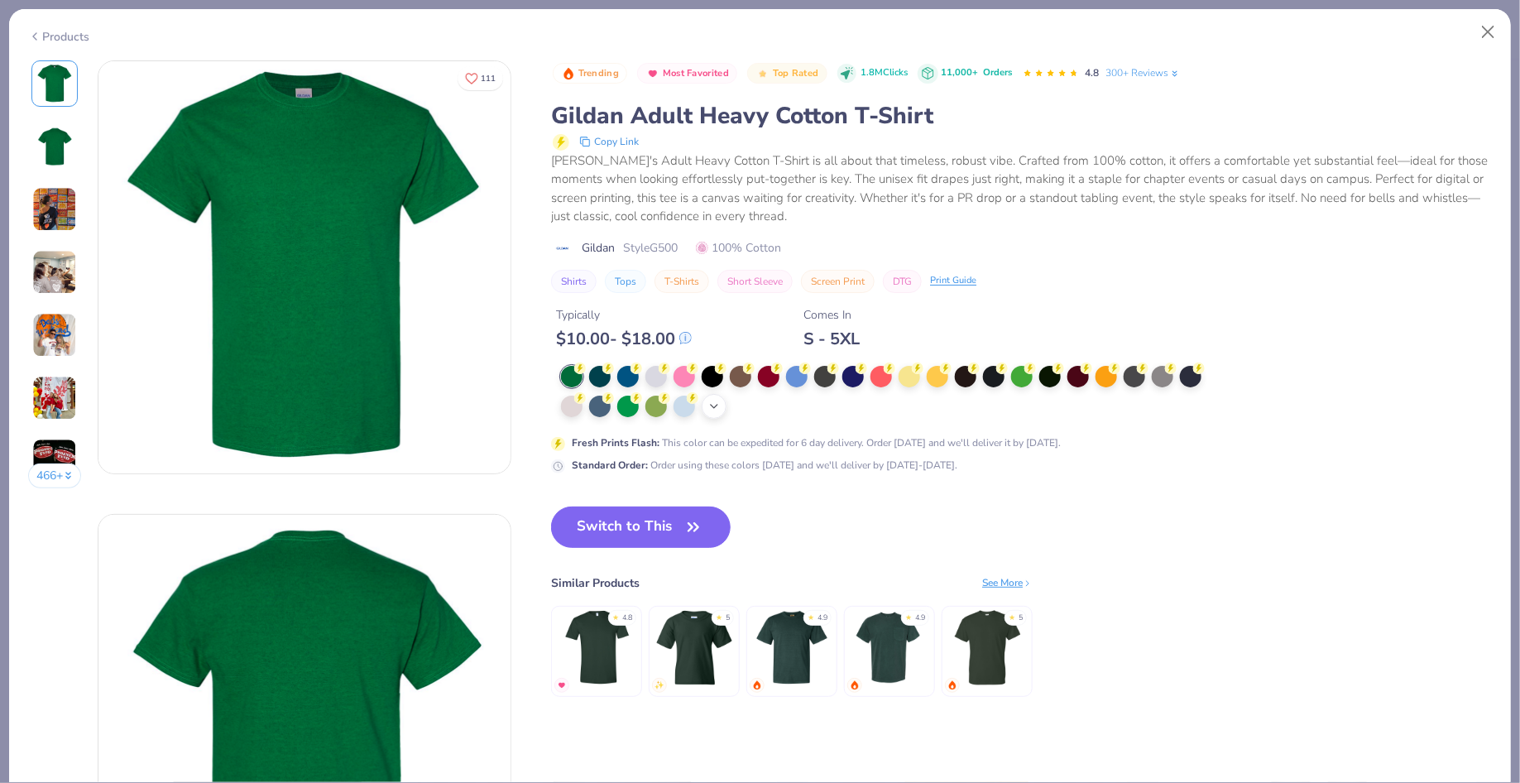
click at [710, 401] on icon at bounding box center [714, 406] width 13 height 13
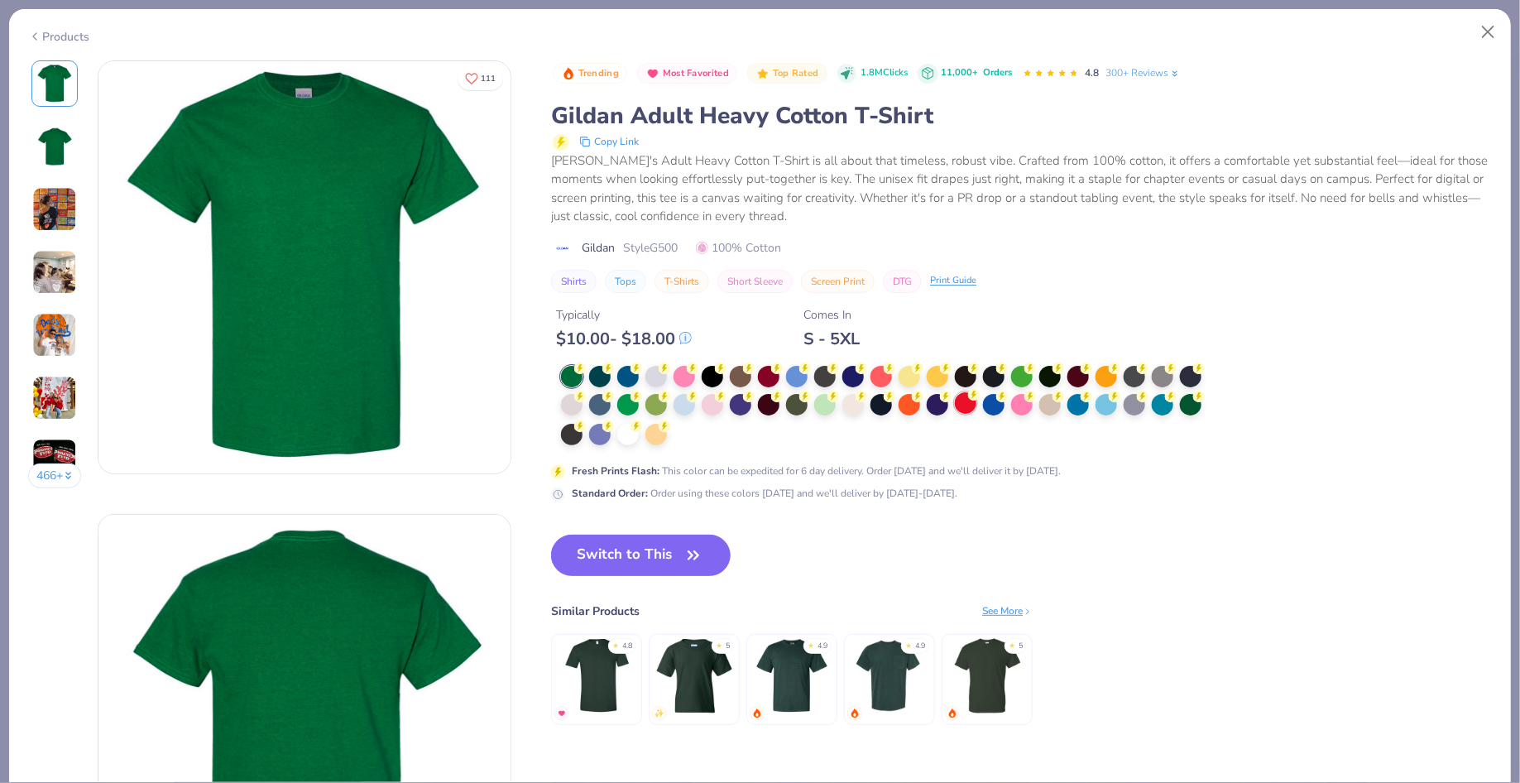
click at [963, 407] on div at bounding box center [966, 403] width 22 height 22
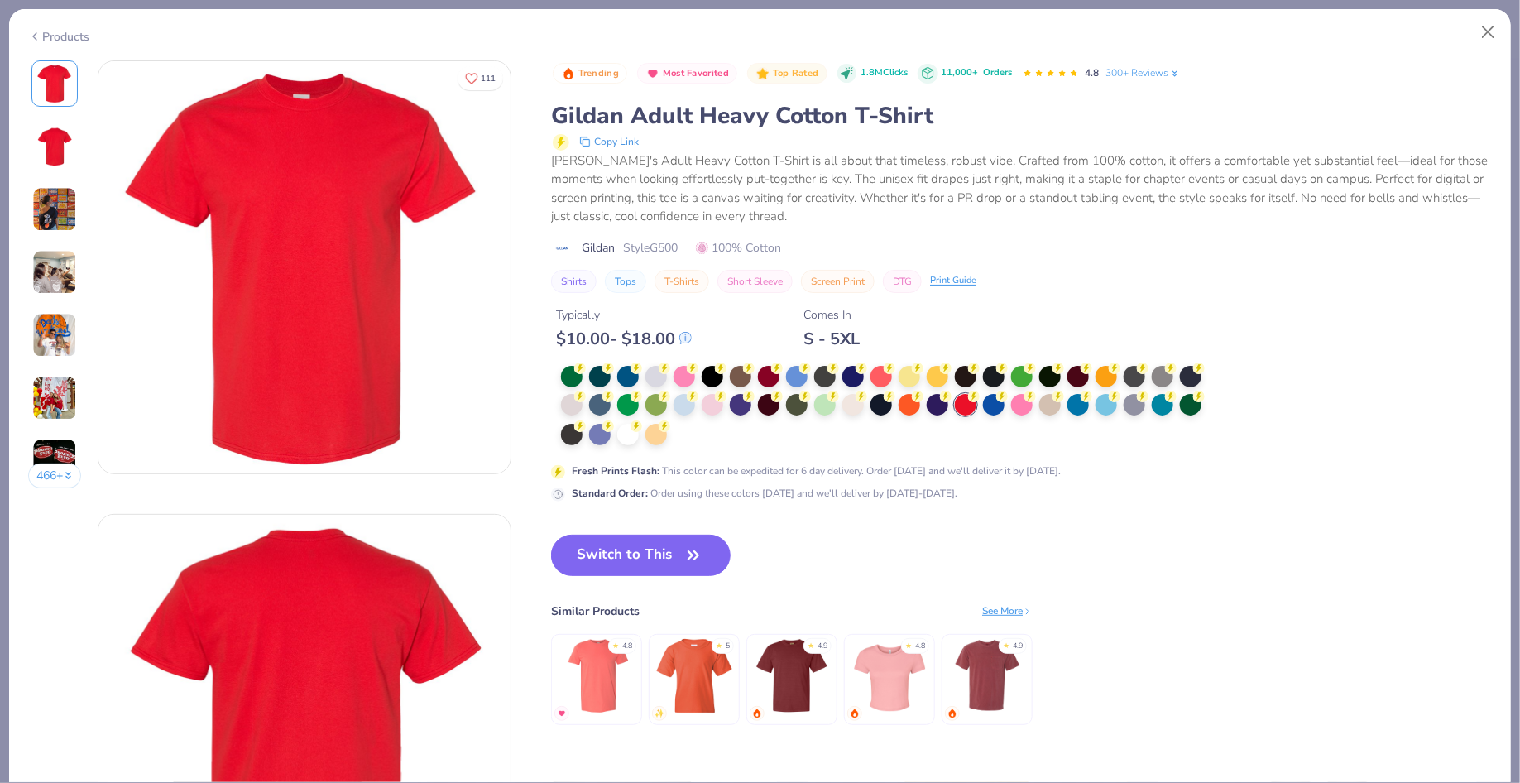
click at [38, 394] on img at bounding box center [54, 398] width 45 height 45
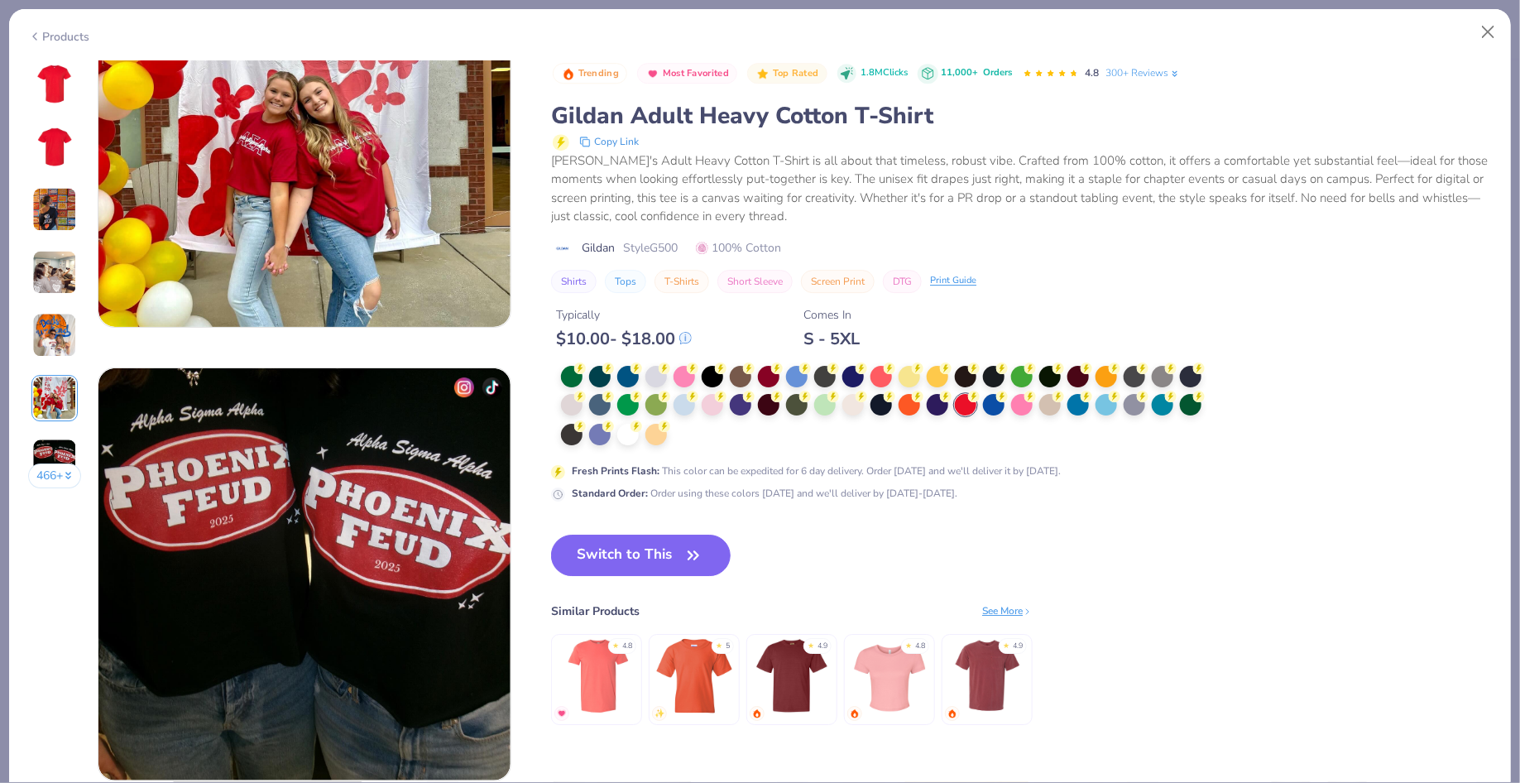
scroll to position [2406, 0]
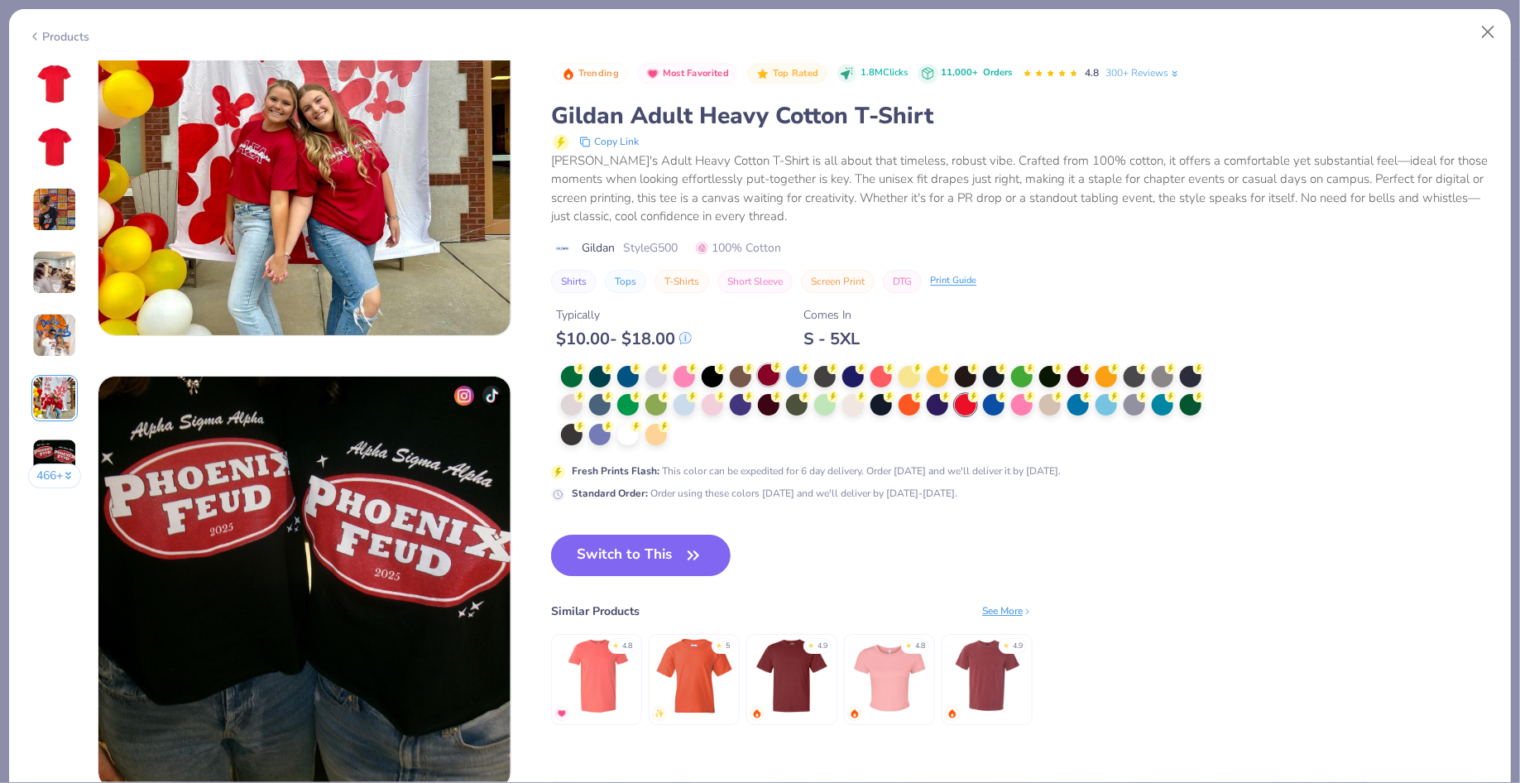
click at [771, 377] on div at bounding box center [769, 375] width 22 height 22
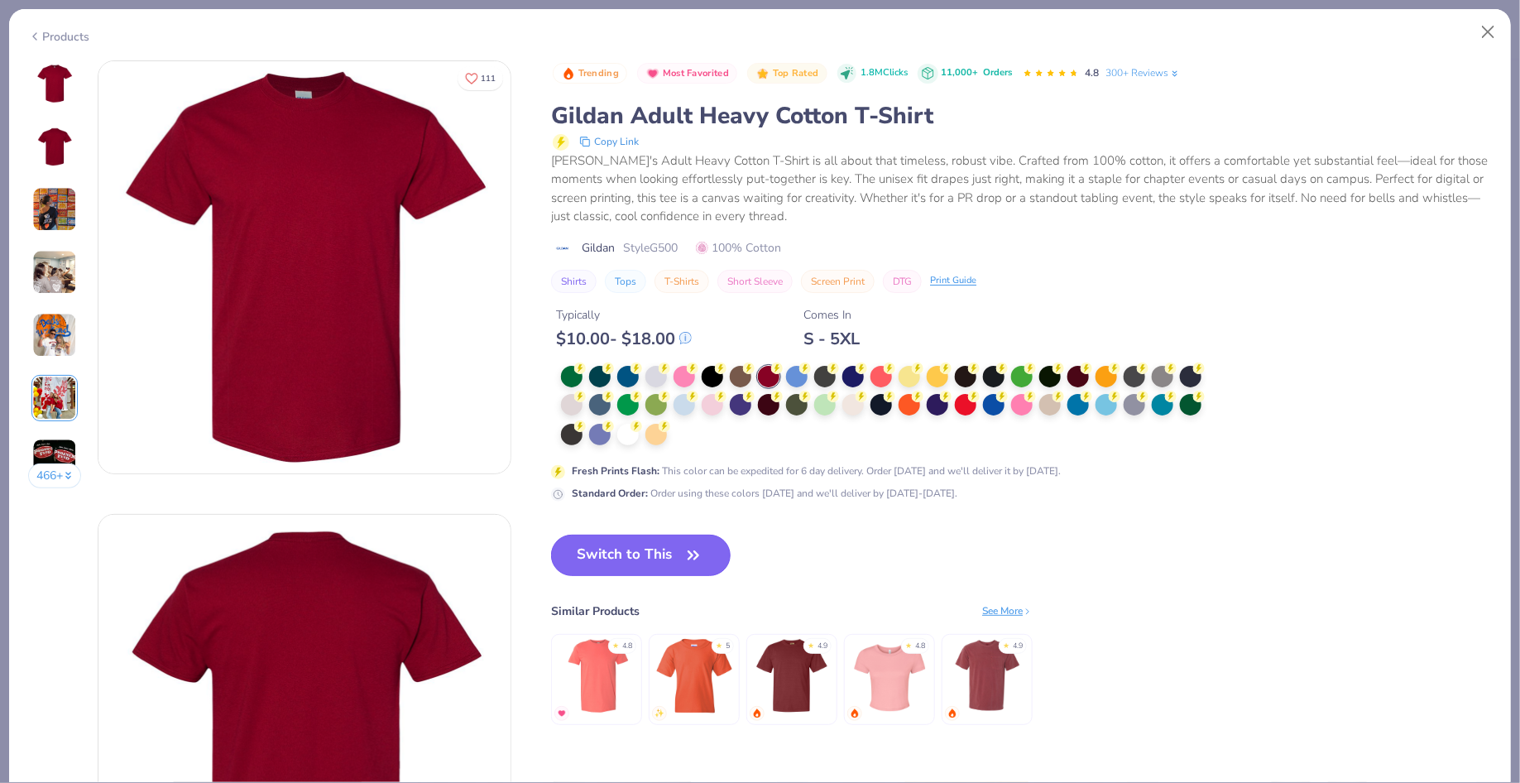
click at [612, 552] on button "Switch to This" at bounding box center [641, 555] width 180 height 41
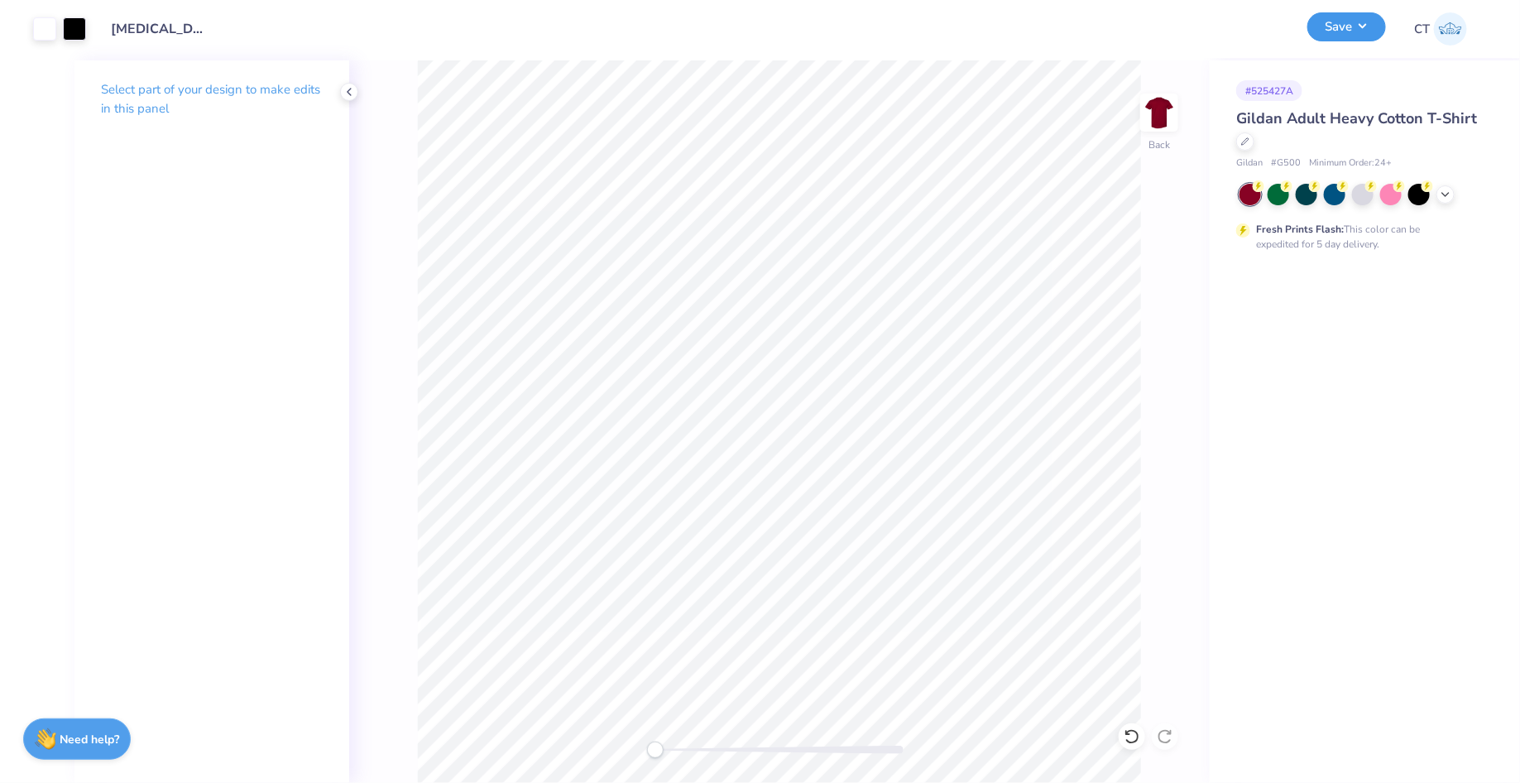
click at [1334, 31] on button "Save" at bounding box center [1347, 26] width 79 height 29
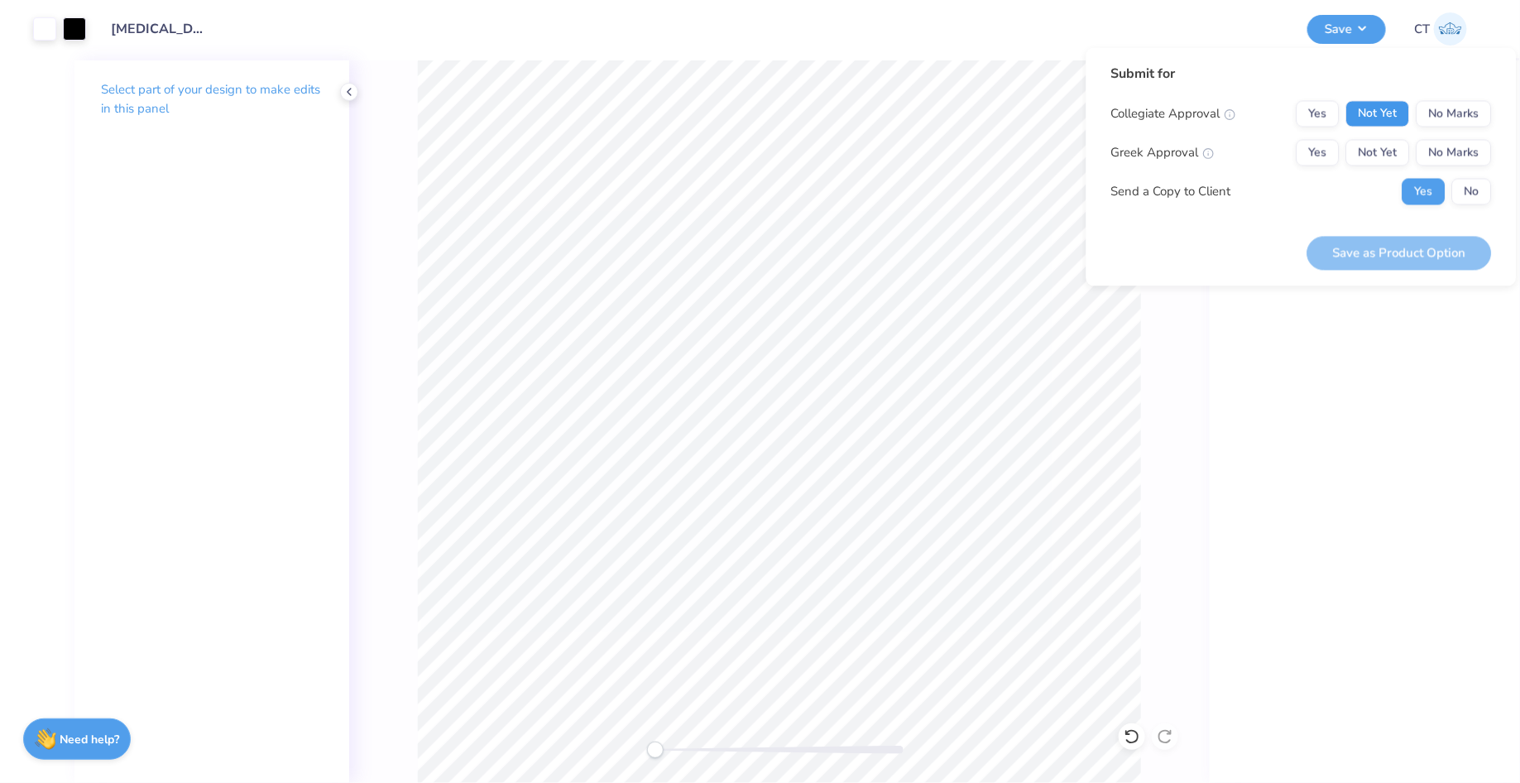
click at [1392, 120] on button "Not Yet" at bounding box center [1379, 114] width 64 height 26
click at [1390, 152] on button "Not Yet" at bounding box center [1379, 153] width 64 height 26
click at [1424, 257] on button "Save as Product Option" at bounding box center [1400, 253] width 185 height 34
